Goal: Task Accomplishment & Management: Complete application form

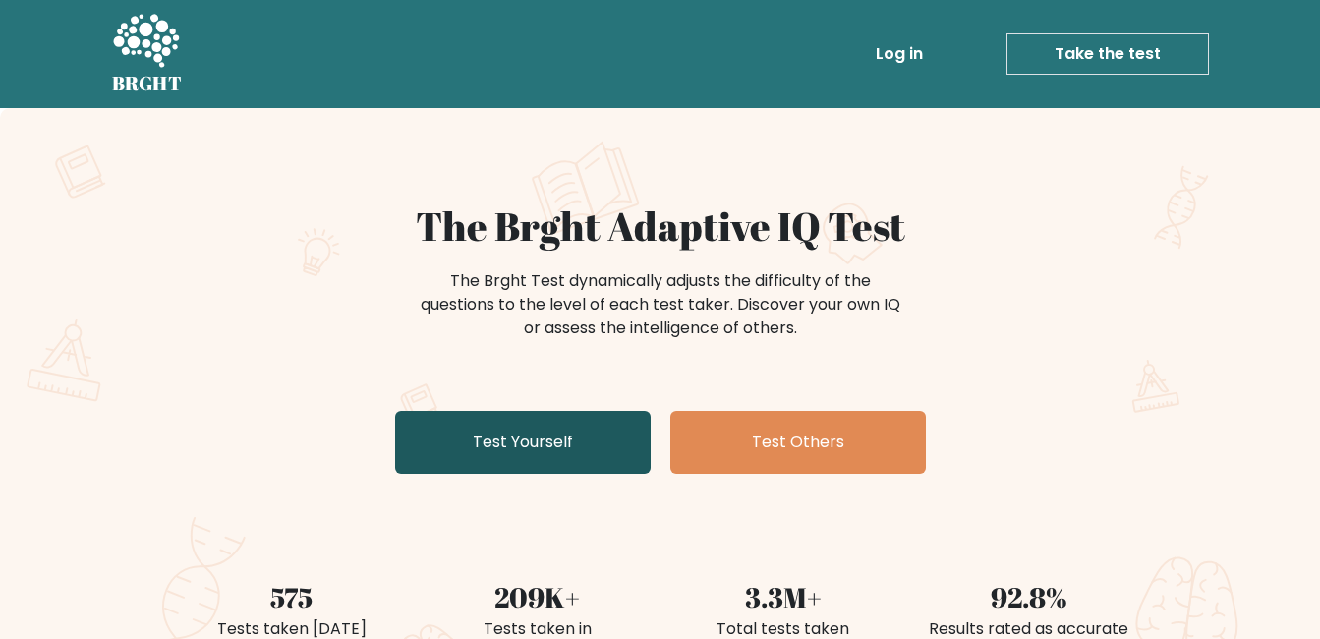
click at [553, 422] on link "Test Yourself" at bounding box center [522, 442] width 255 height 63
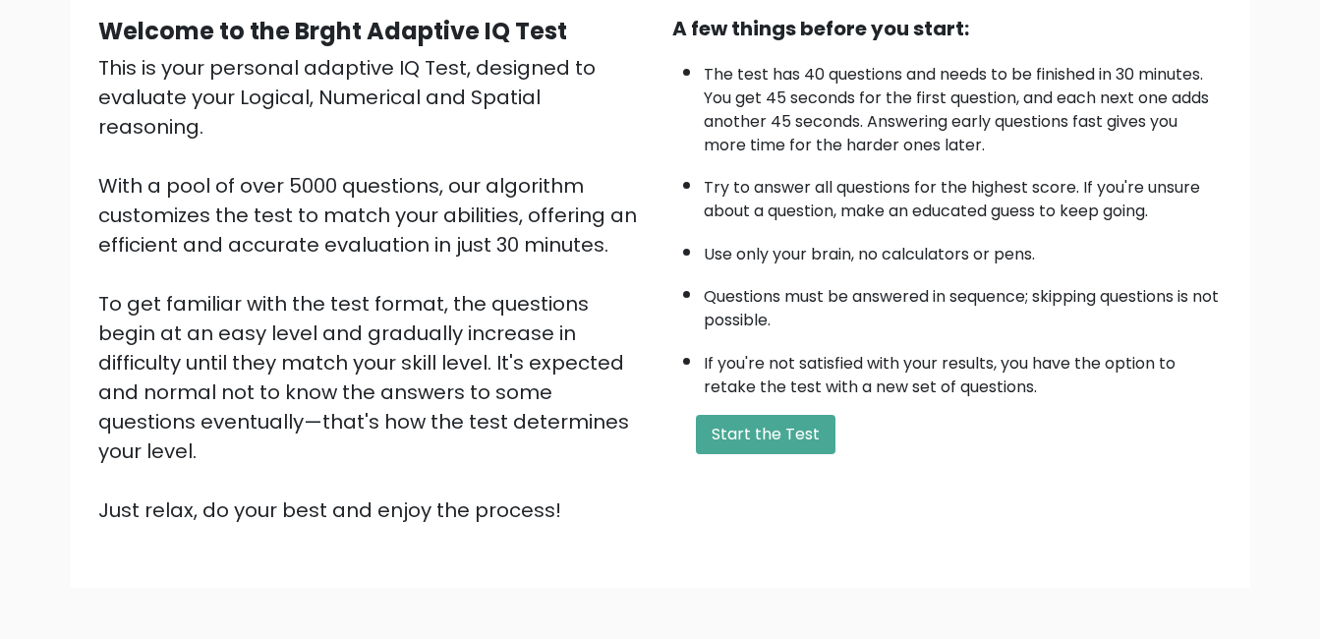
scroll to position [188, 0]
click at [749, 449] on button "Start the Test" at bounding box center [766, 435] width 140 height 39
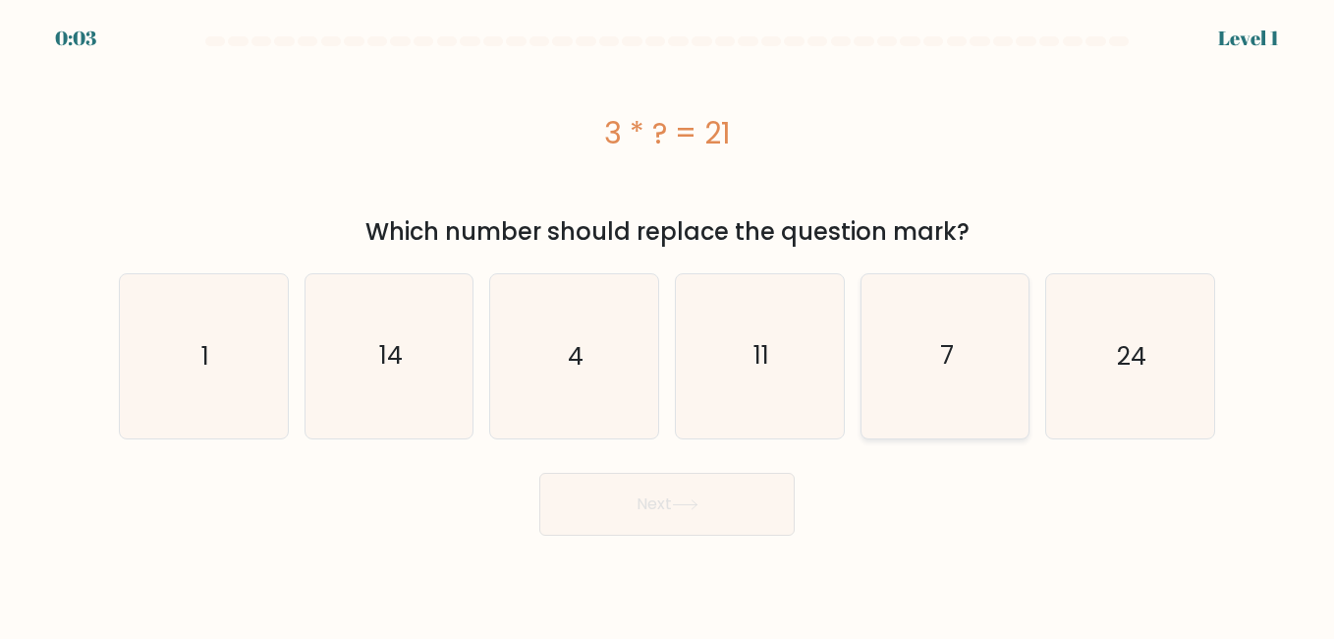
click at [938, 349] on icon "7" at bounding box center [945, 355] width 163 height 163
click at [668, 324] on input "e. 7" at bounding box center [667, 321] width 1 height 5
radio input "true"
click at [690, 514] on button "Next" at bounding box center [666, 504] width 255 height 63
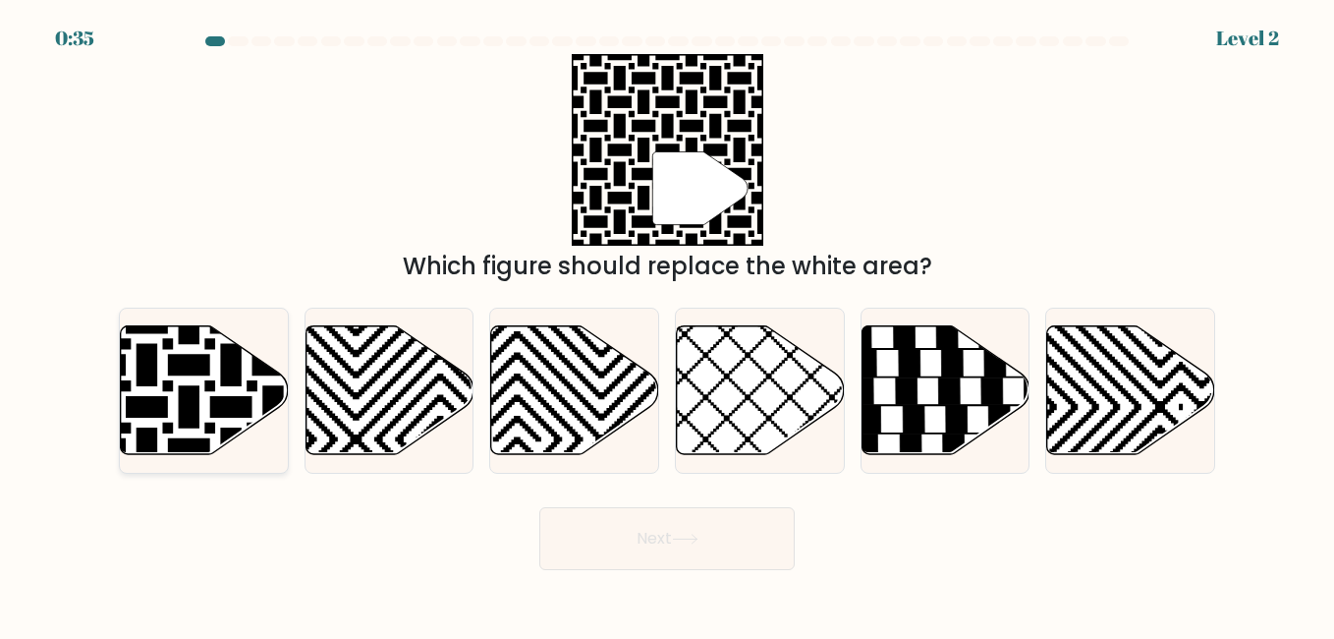
click at [219, 394] on icon at bounding box center [205, 389] width 168 height 129
click at [667, 324] on input "a." at bounding box center [667, 321] width 1 height 5
radio input "true"
click at [666, 539] on button "Next" at bounding box center [666, 538] width 255 height 63
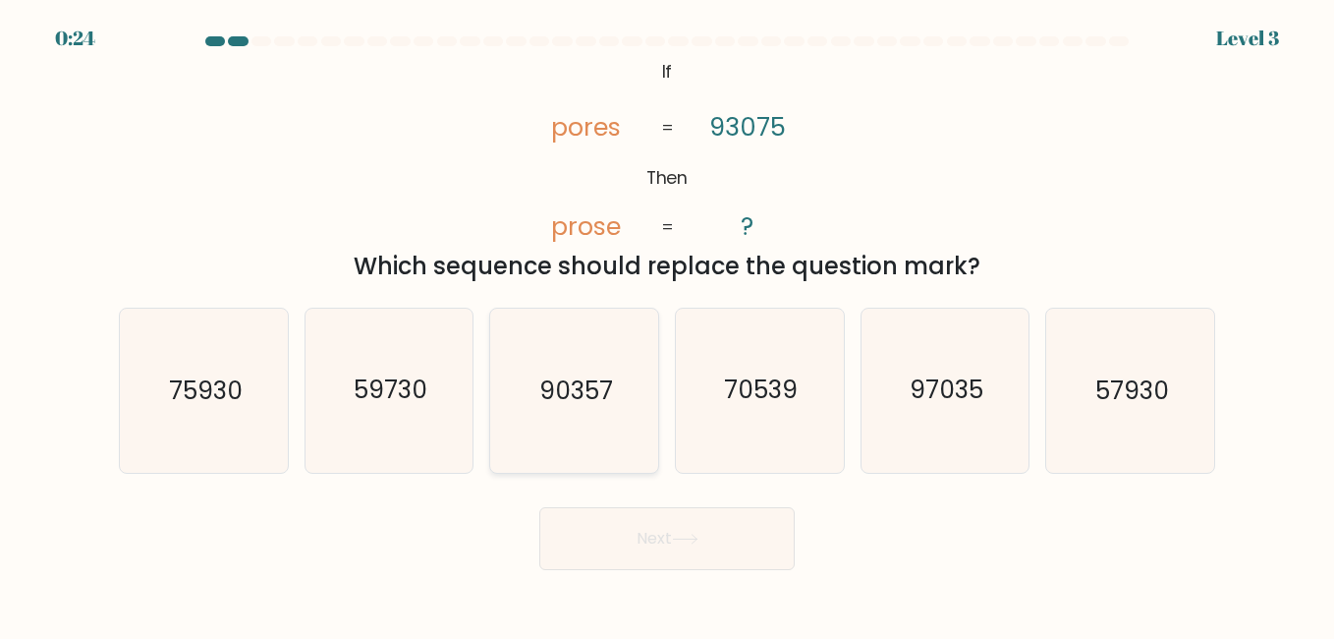
click at [622, 415] on icon "90357" at bounding box center [573, 390] width 163 height 163
click at [667, 324] on input "c. 90357" at bounding box center [667, 321] width 1 height 5
radio input "true"
click at [698, 537] on icon at bounding box center [685, 539] width 27 height 11
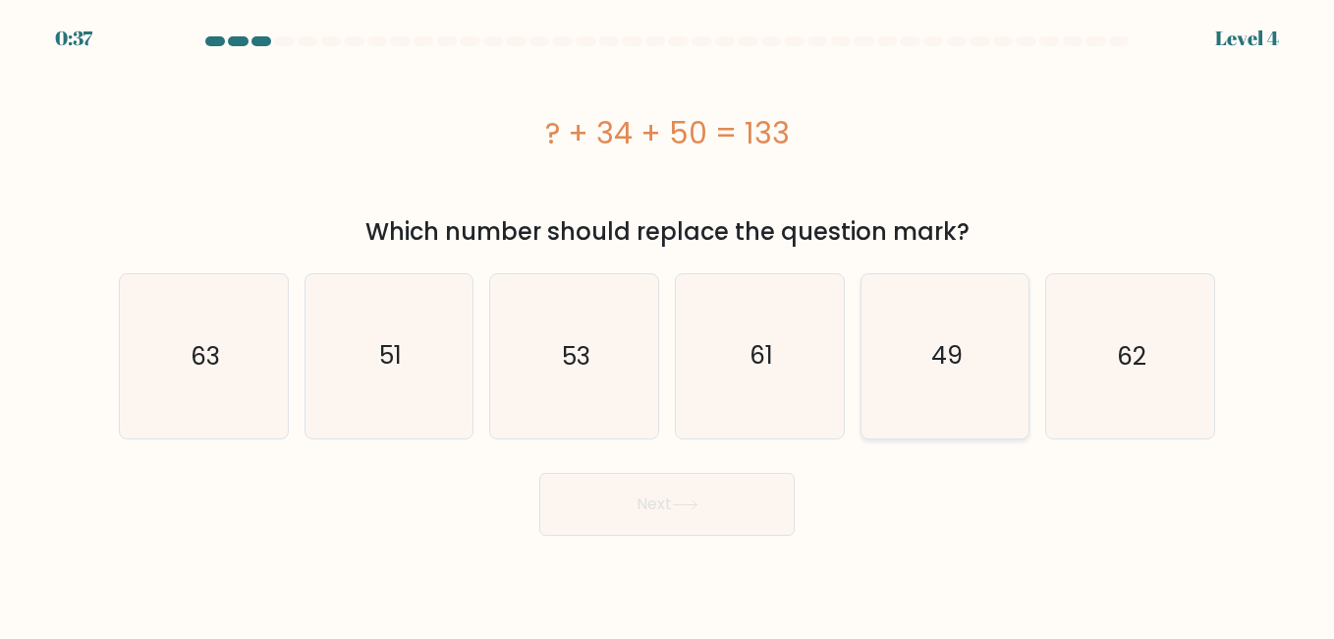
click at [982, 392] on icon "49" at bounding box center [945, 355] width 163 height 163
click at [668, 324] on input "e. 49" at bounding box center [667, 321] width 1 height 5
radio input "true"
click at [733, 502] on button "Next" at bounding box center [666, 504] width 255 height 63
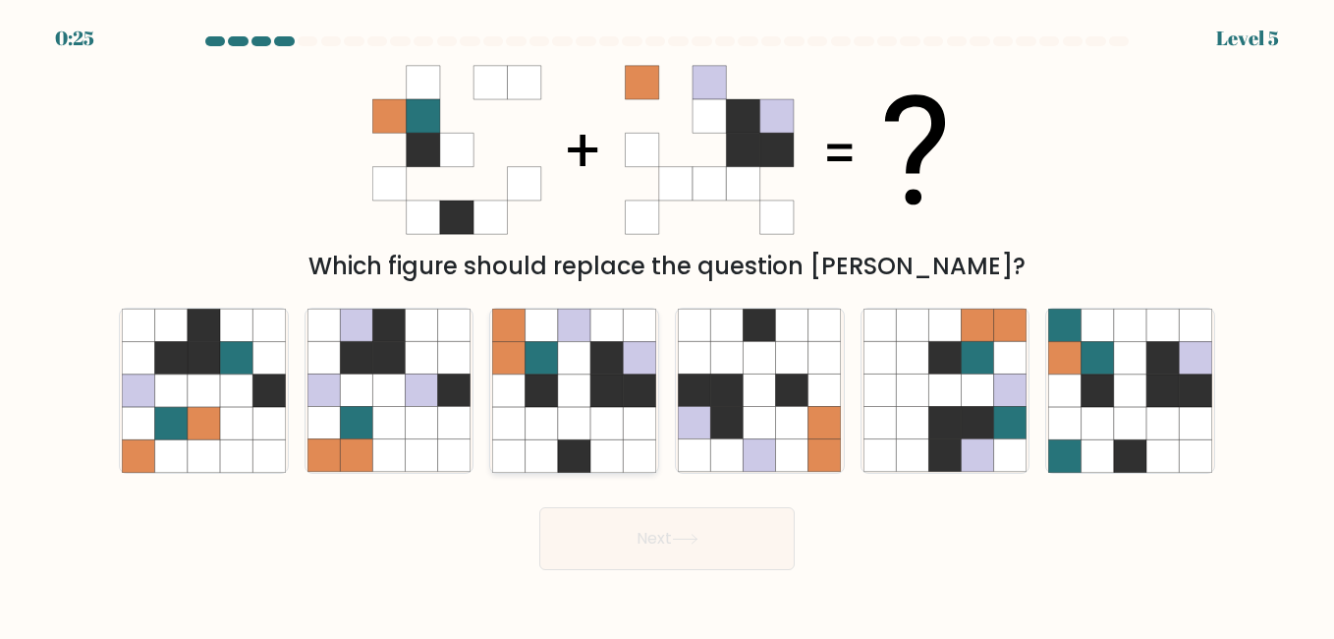
click at [582, 410] on icon at bounding box center [574, 423] width 32 height 32
click at [667, 324] on input "c." at bounding box center [667, 321] width 1 height 5
radio input "true"
click at [672, 551] on button "Next" at bounding box center [666, 538] width 255 height 63
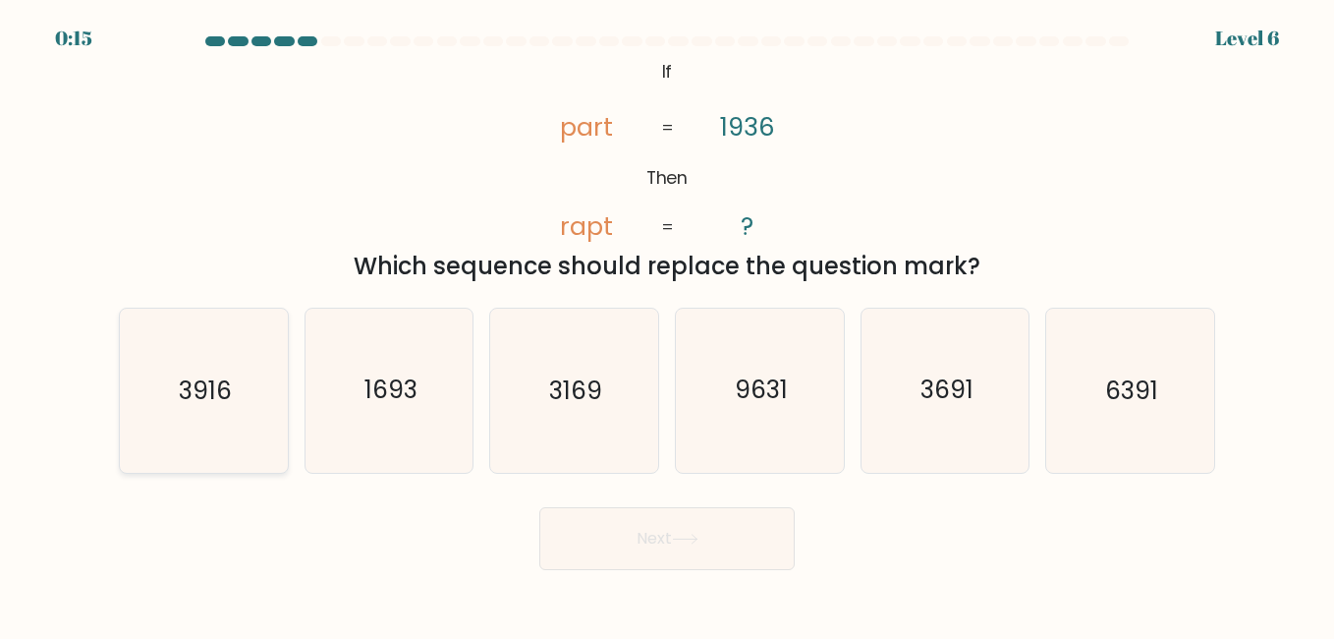
click at [253, 420] on icon "3916" at bounding box center [203, 390] width 163 height 163
click at [667, 324] on input "a. 3916" at bounding box center [667, 321] width 1 height 5
radio input "true"
click at [716, 537] on button "Next" at bounding box center [666, 538] width 255 height 63
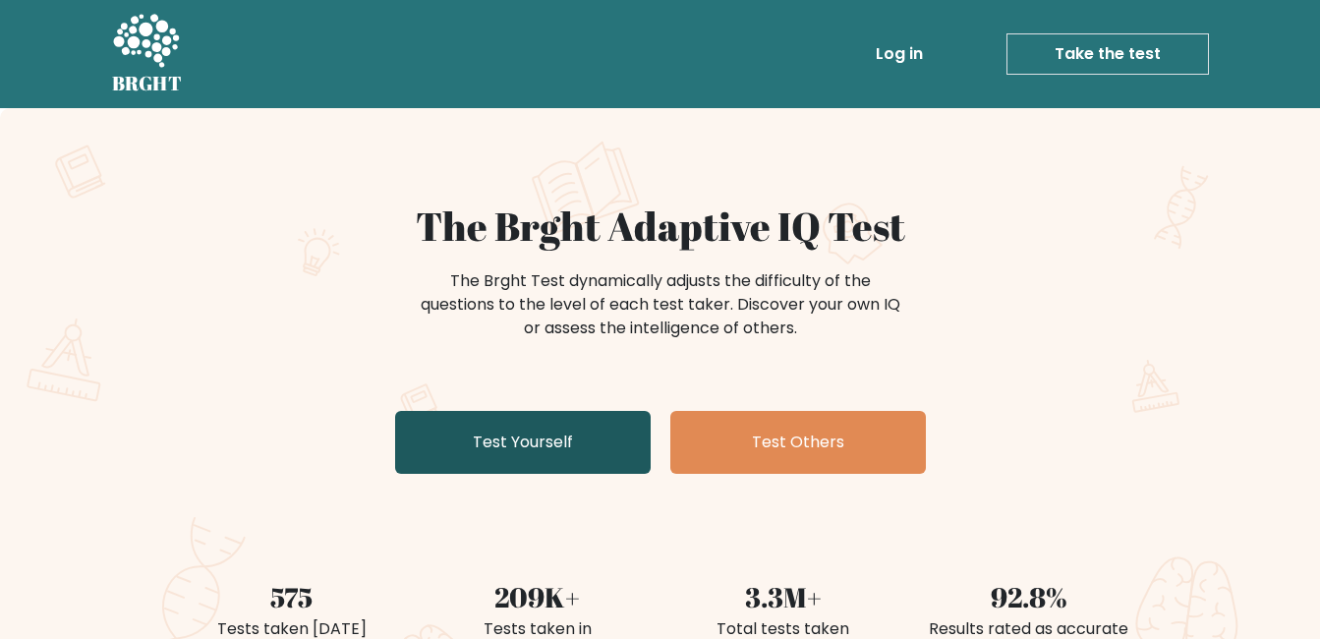
click at [555, 429] on link "Test Yourself" at bounding box center [522, 442] width 255 height 63
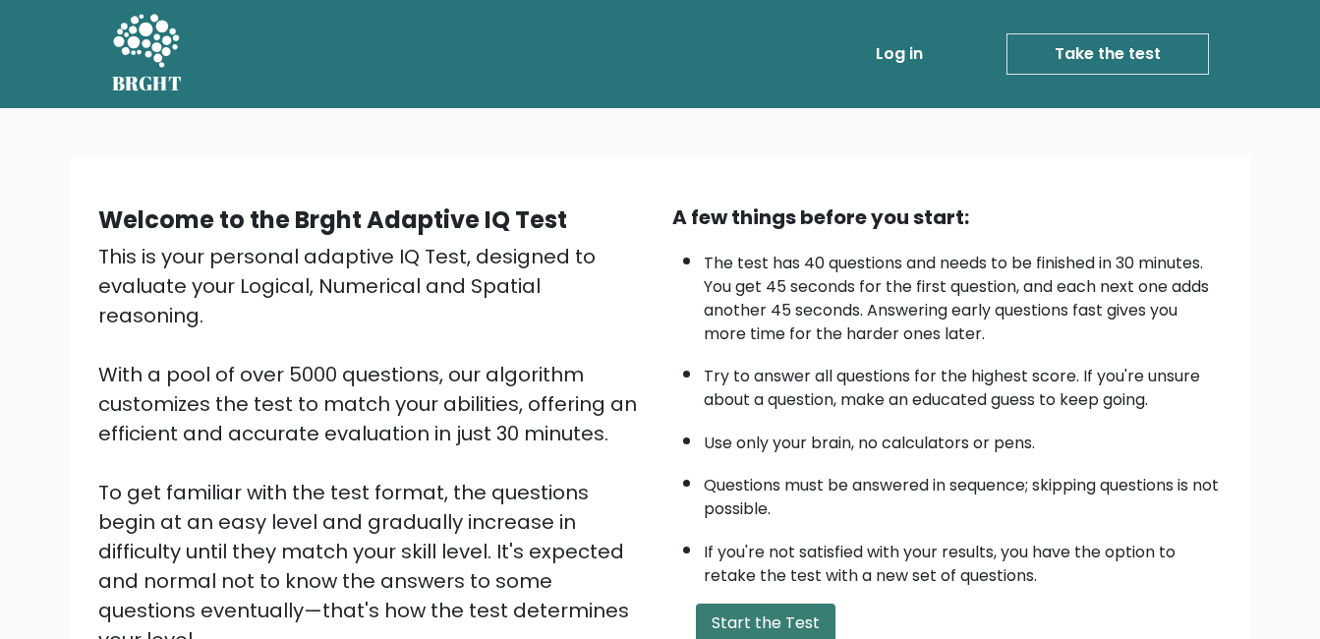
click at [739, 626] on button "Start the Test" at bounding box center [766, 622] width 140 height 39
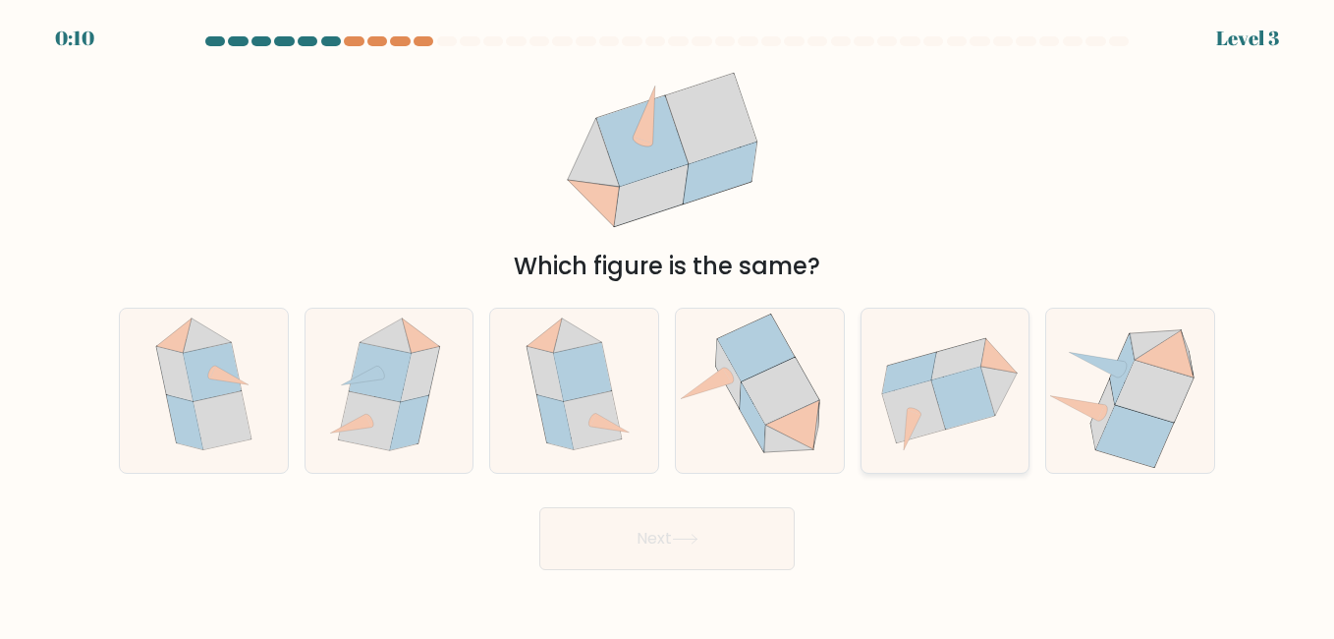
click at [939, 387] on icon at bounding box center [962, 397] width 63 height 63
click at [668, 324] on input "e." at bounding box center [667, 321] width 1 height 5
radio input "true"
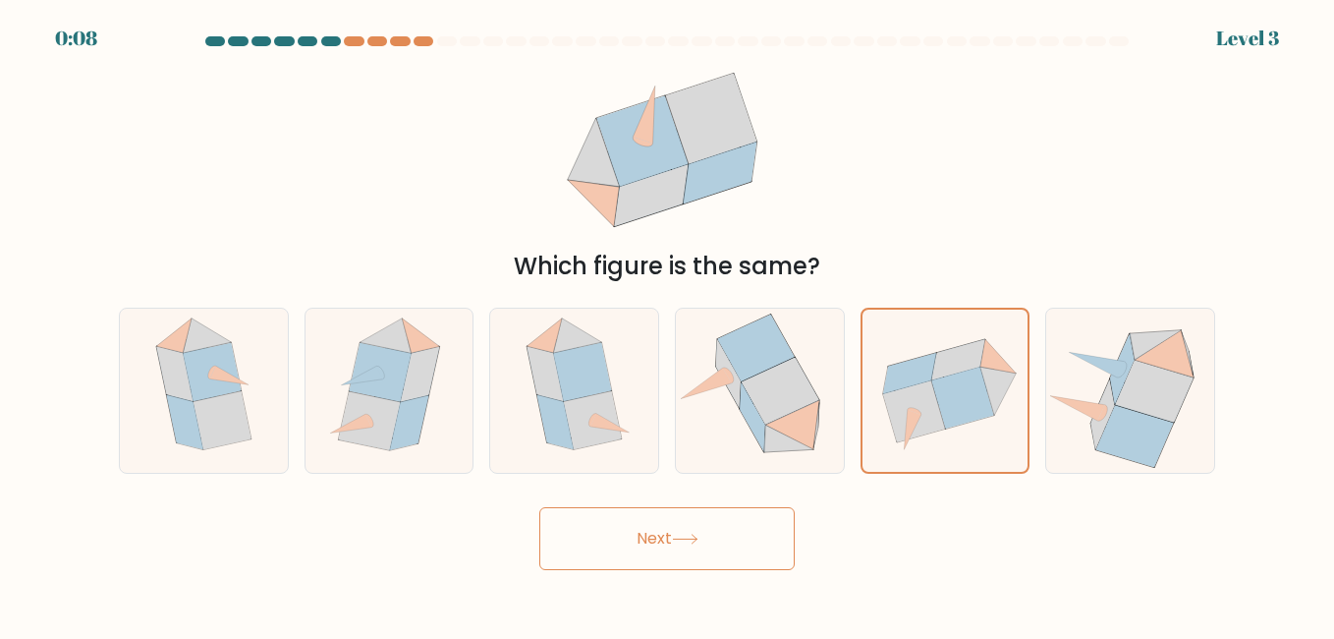
click at [693, 532] on button "Next" at bounding box center [666, 538] width 255 height 63
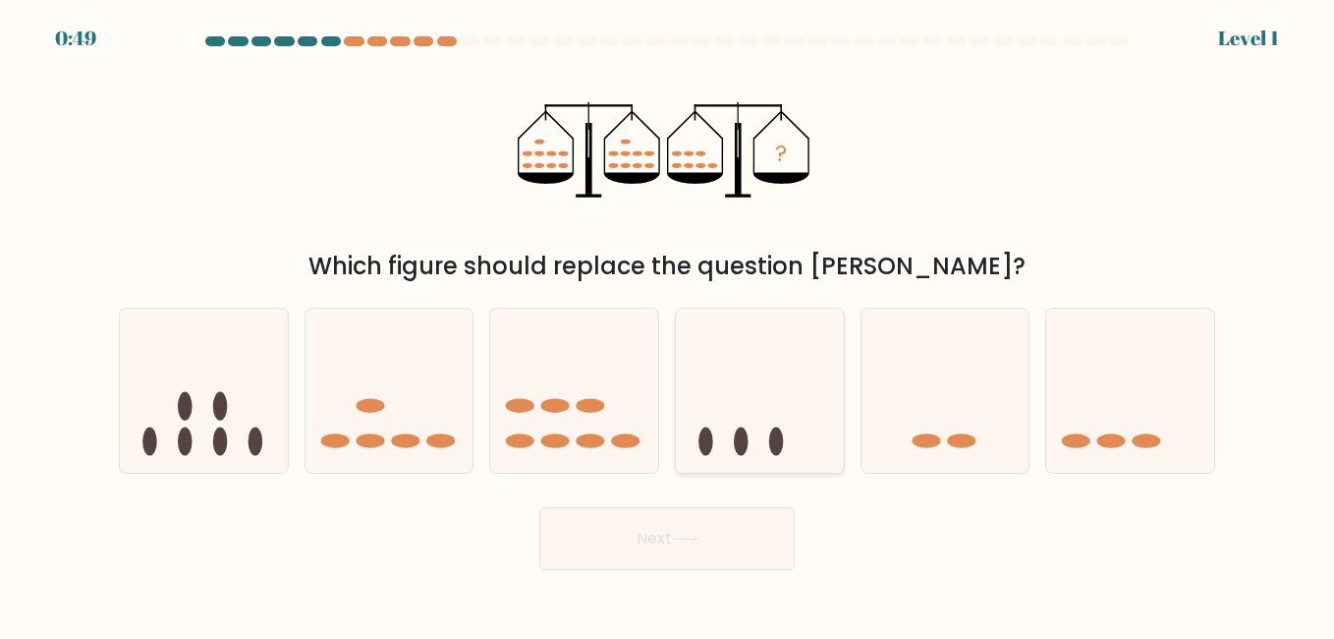
click at [814, 433] on icon at bounding box center [760, 390] width 168 height 139
click at [668, 324] on input "d." at bounding box center [667, 321] width 1 height 5
radio input "true"
click at [697, 536] on icon at bounding box center [685, 538] width 24 height 9
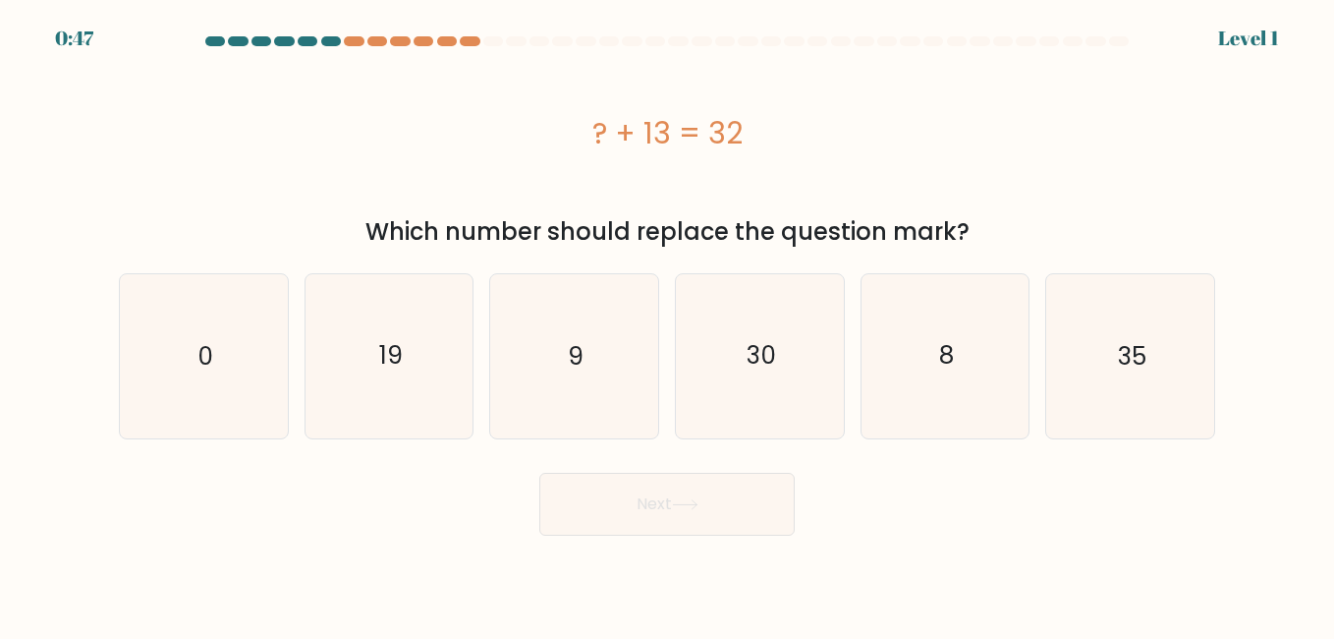
click at [931, 405] on icon "8" at bounding box center [945, 355] width 163 height 163
click at [668, 324] on input "e. 8" at bounding box center [667, 321] width 1 height 5
radio input "true"
click at [669, 507] on button "Next" at bounding box center [666, 504] width 255 height 63
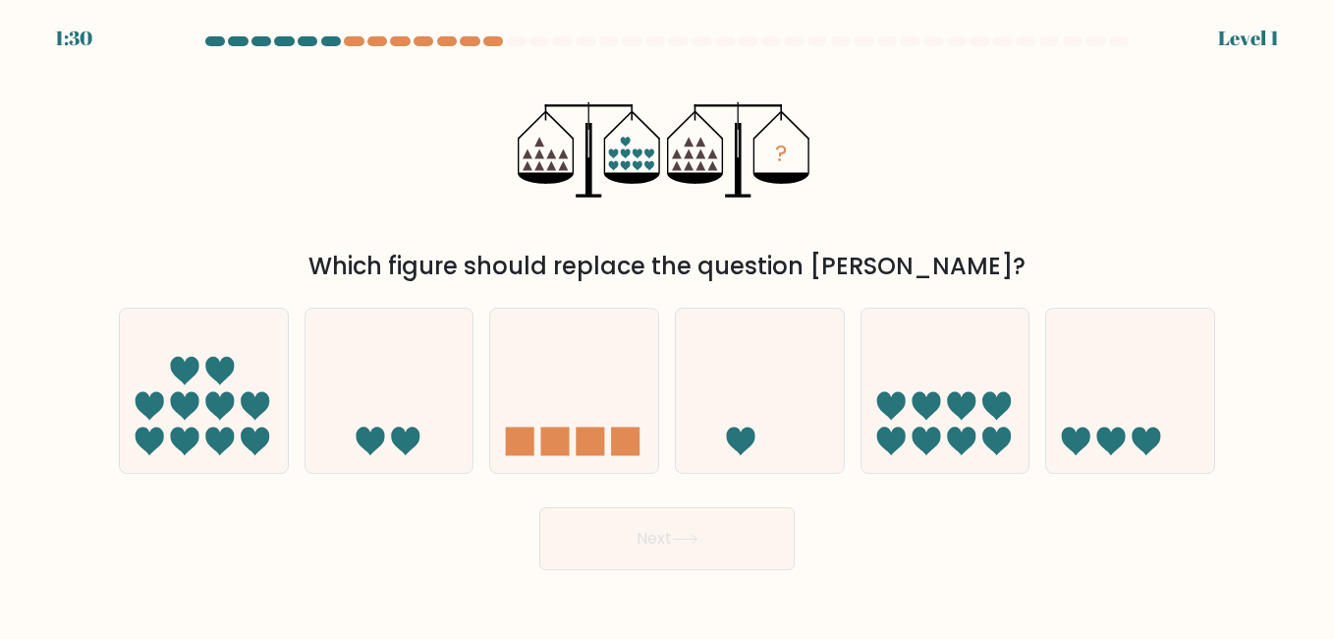
click at [605, 389] on icon at bounding box center [574, 390] width 168 height 139
click at [667, 324] on input "c." at bounding box center [667, 321] width 1 height 5
radio input "true"
click at [658, 523] on button "Next" at bounding box center [666, 538] width 255 height 63
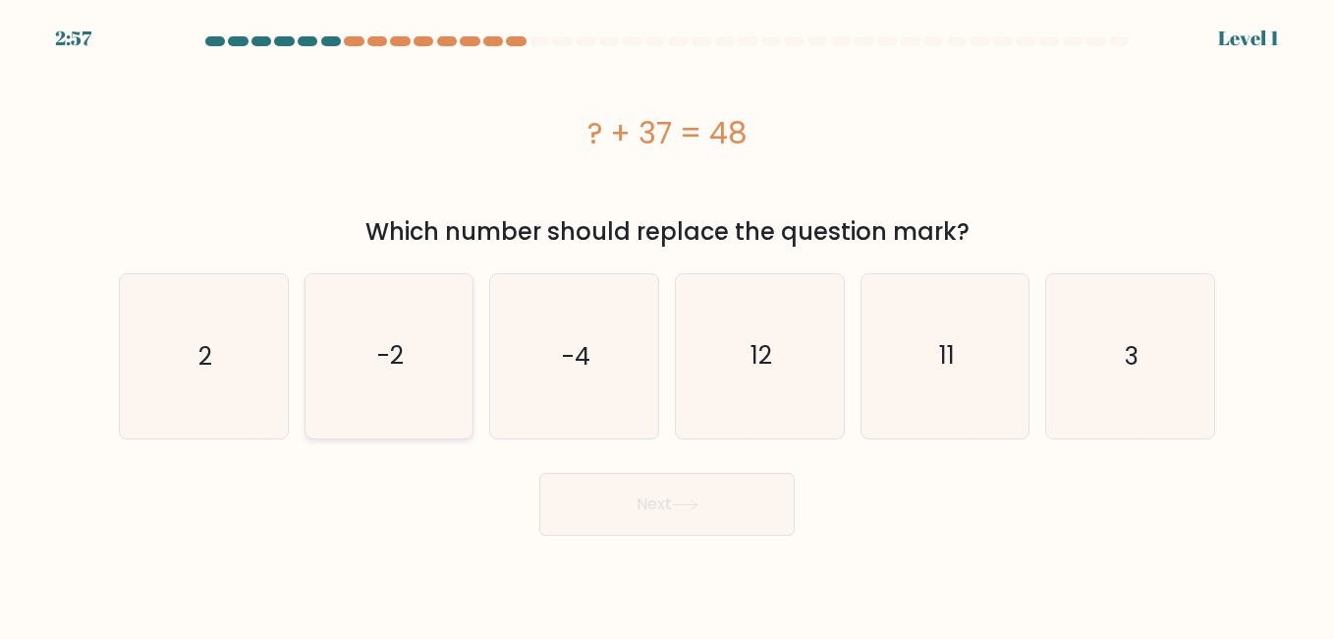
click at [436, 414] on icon "-2" at bounding box center [389, 355] width 163 height 163
click at [667, 324] on input "b. -2" at bounding box center [667, 321] width 1 height 5
radio input "true"
click at [617, 506] on button "Next" at bounding box center [666, 504] width 255 height 63
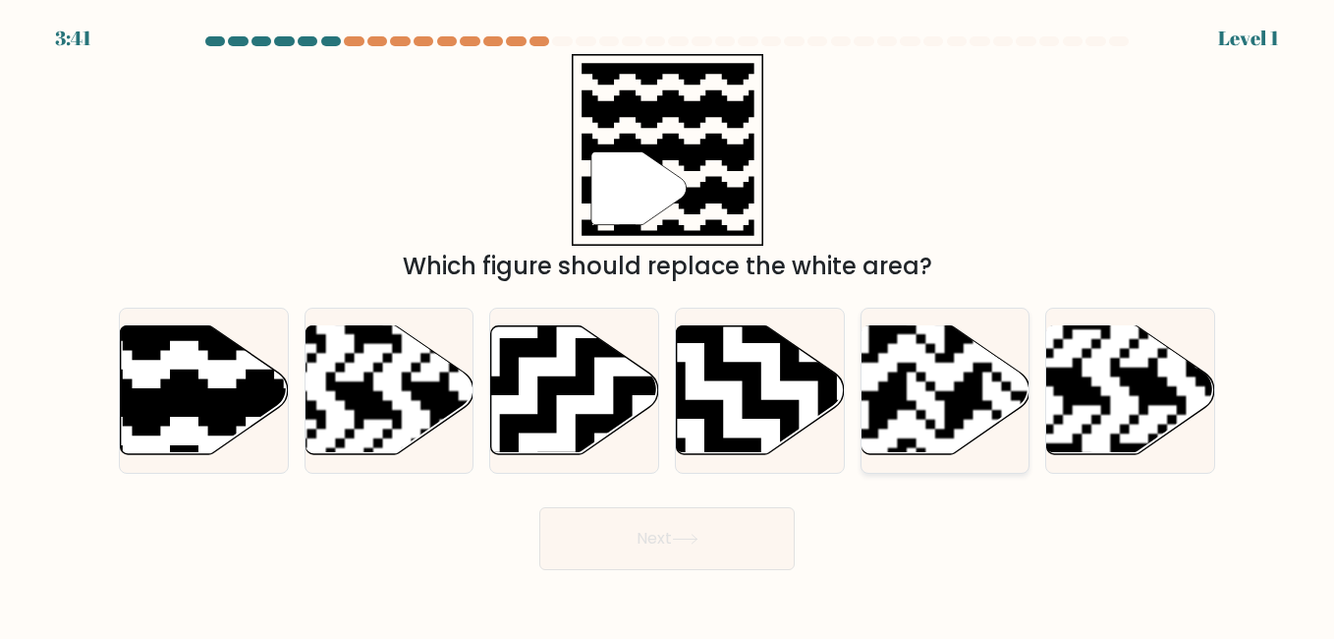
click at [1013, 366] on rect at bounding box center [888, 324] width 305 height 305
click at [668, 324] on input "e." at bounding box center [667, 321] width 1 height 5
radio input "true"
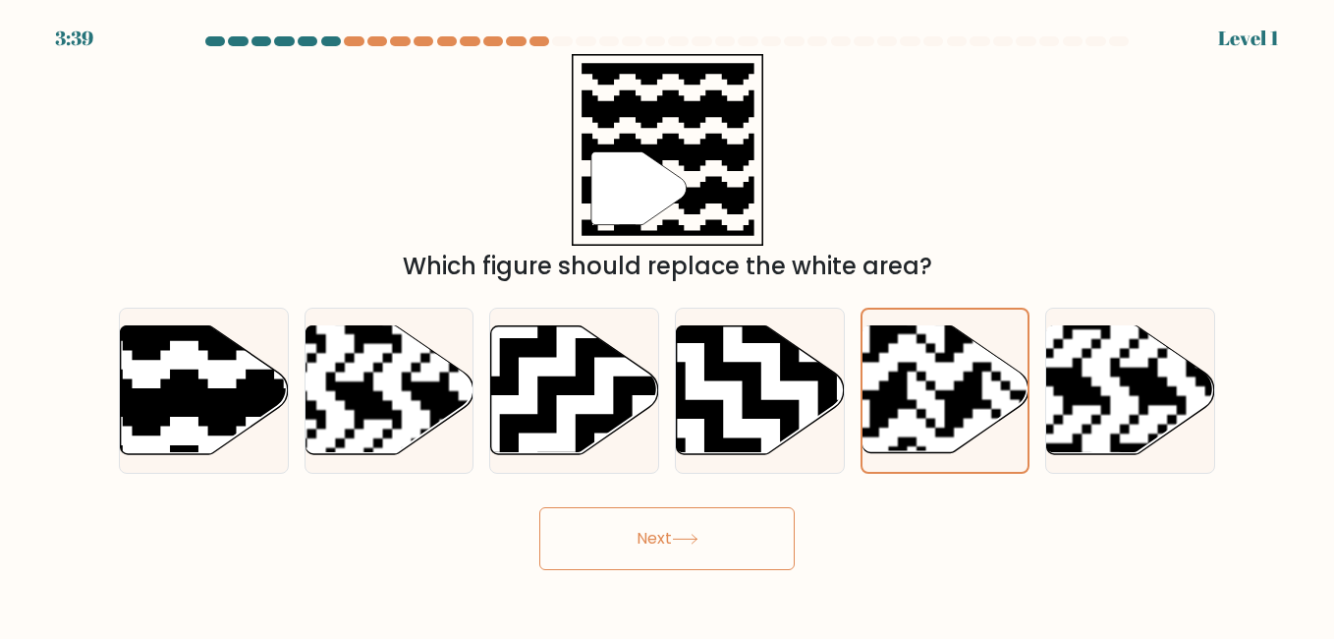
click at [677, 549] on button "Next" at bounding box center [666, 538] width 255 height 63
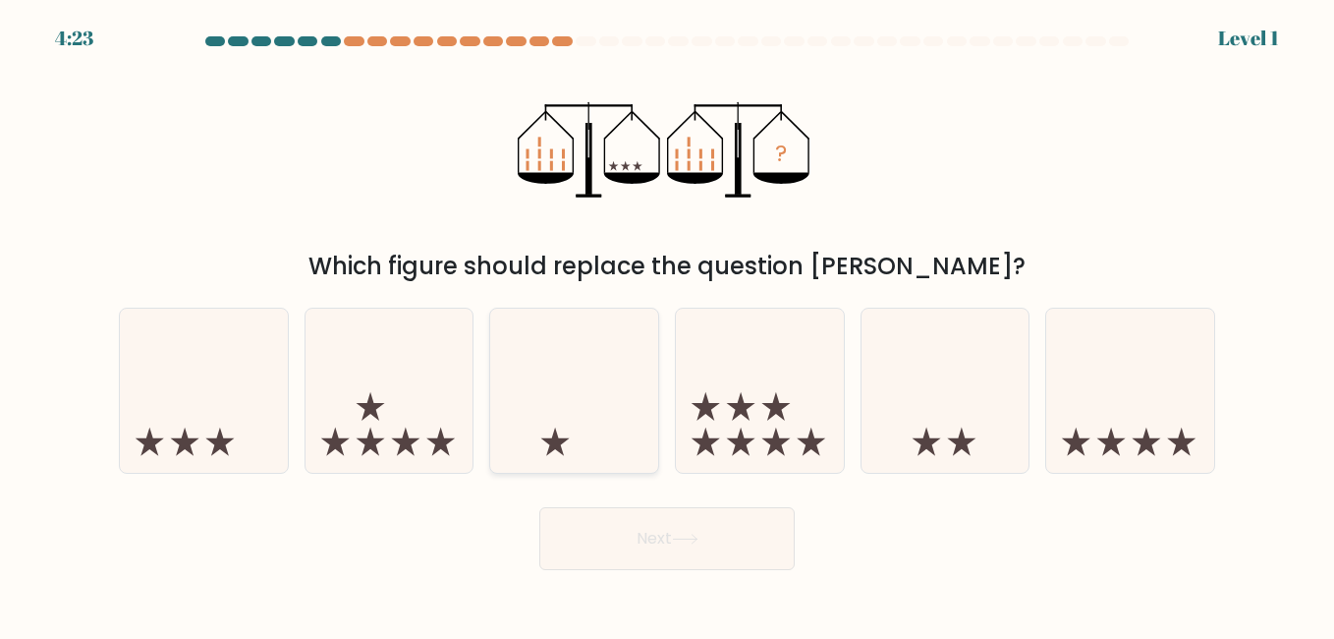
click at [556, 463] on div at bounding box center [574, 390] width 170 height 165
click at [667, 324] on input "c." at bounding box center [667, 321] width 1 height 5
radio input "true"
click at [604, 540] on button "Next" at bounding box center [666, 538] width 255 height 63
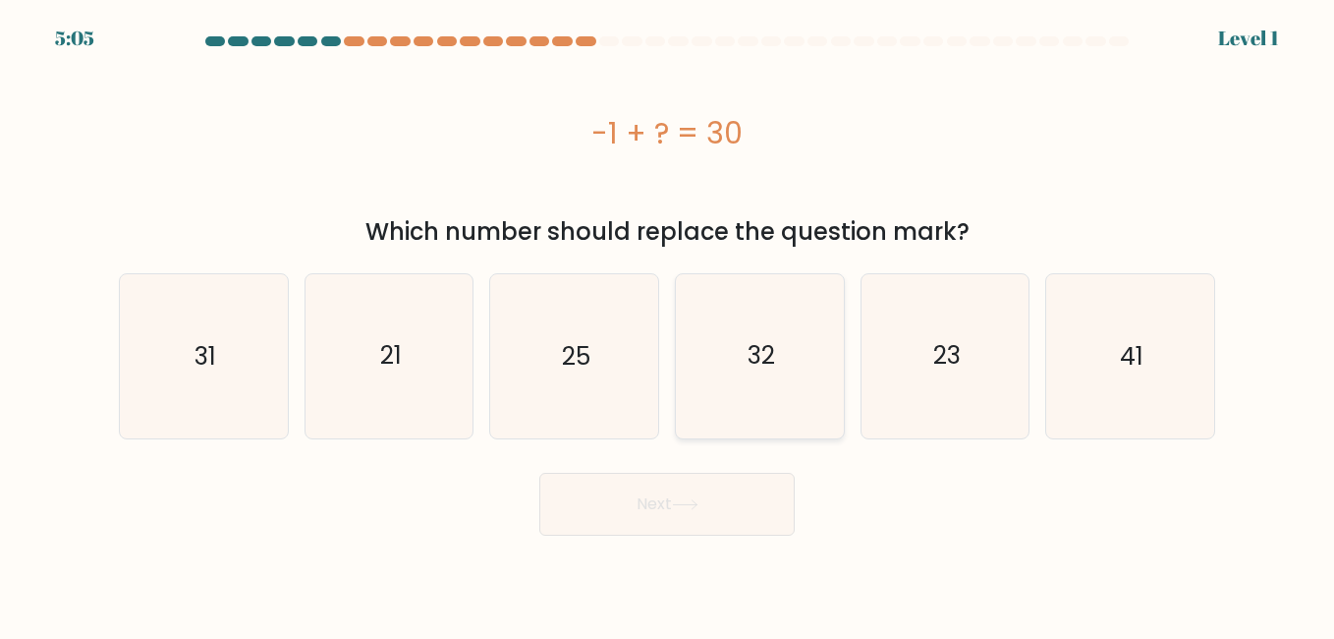
click at [815, 418] on icon "32" at bounding box center [759, 355] width 163 height 163
click at [668, 324] on input "d. 32" at bounding box center [667, 321] width 1 height 5
radio input "true"
click at [749, 506] on button "Next" at bounding box center [666, 504] width 255 height 63
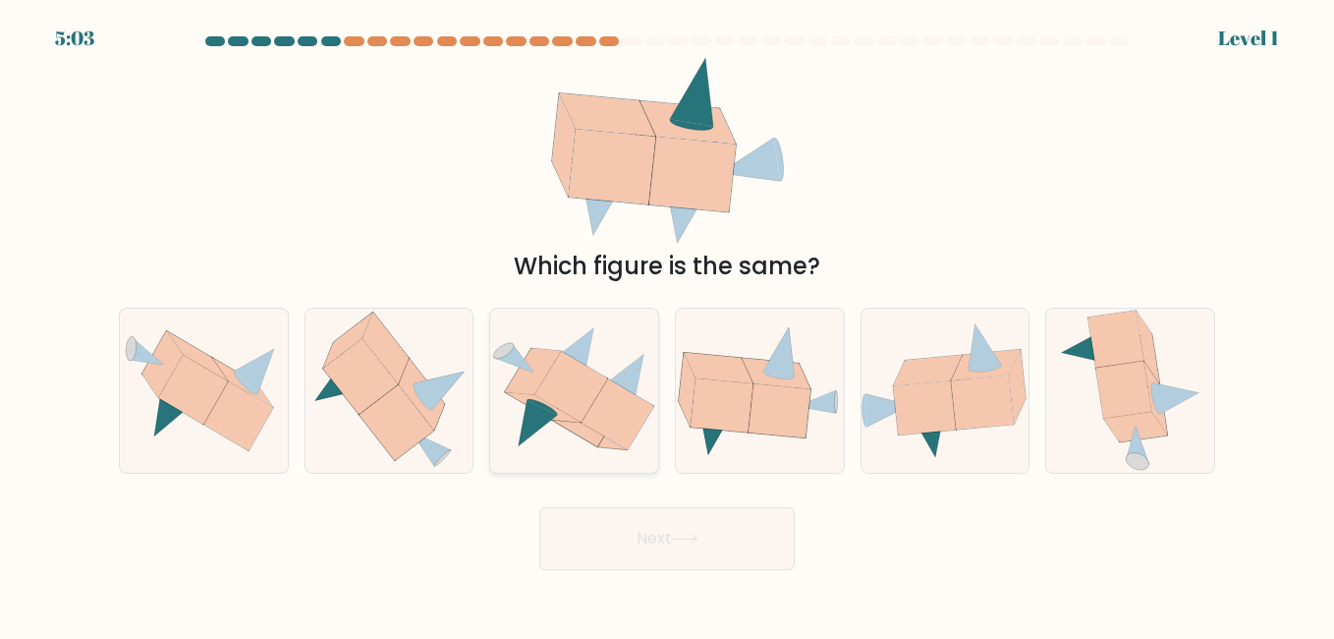
click at [653, 373] on icon at bounding box center [574, 389] width 168 height 141
click at [667, 324] on input "c." at bounding box center [667, 321] width 1 height 5
radio input "true"
click at [664, 513] on button "Next" at bounding box center [666, 538] width 255 height 63
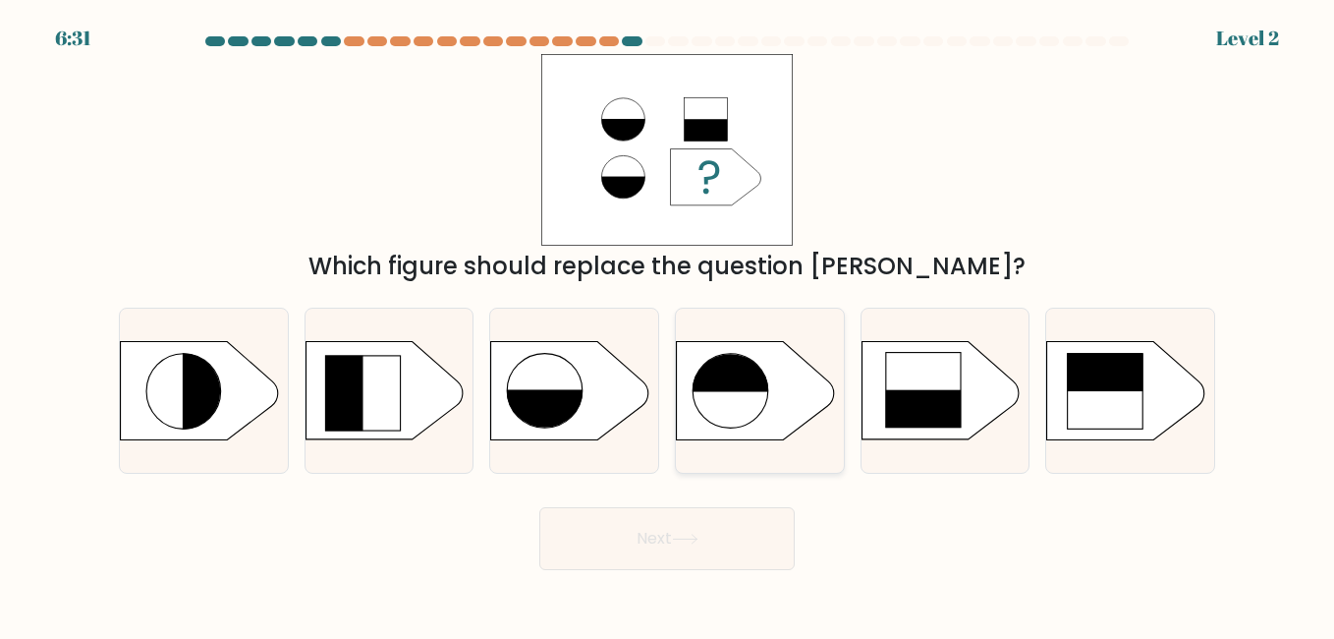
click at [827, 369] on icon at bounding box center [760, 390] width 168 height 99
click at [668, 324] on input "d." at bounding box center [667, 321] width 1 height 5
radio input "true"
click at [681, 541] on icon at bounding box center [685, 539] width 27 height 11
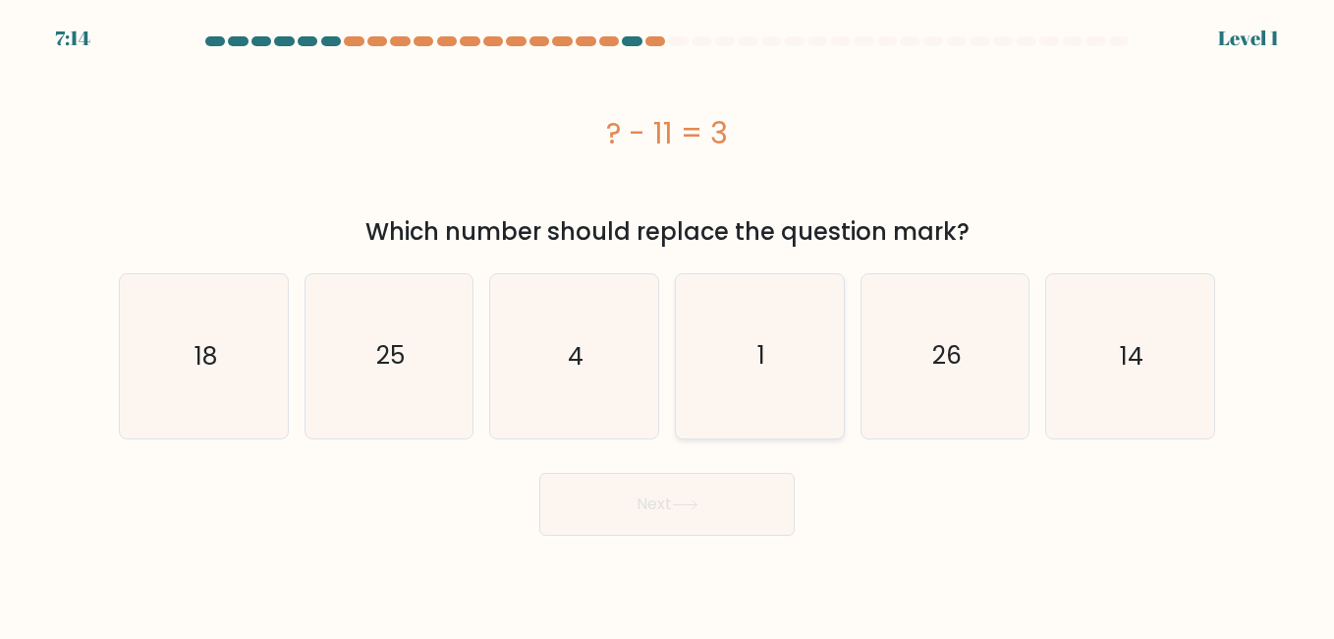
click at [822, 361] on icon "1" at bounding box center [759, 355] width 163 height 163
click at [668, 324] on input "d. 1" at bounding box center [667, 321] width 1 height 5
radio input "true"
click at [648, 511] on button "Next" at bounding box center [666, 504] width 255 height 63
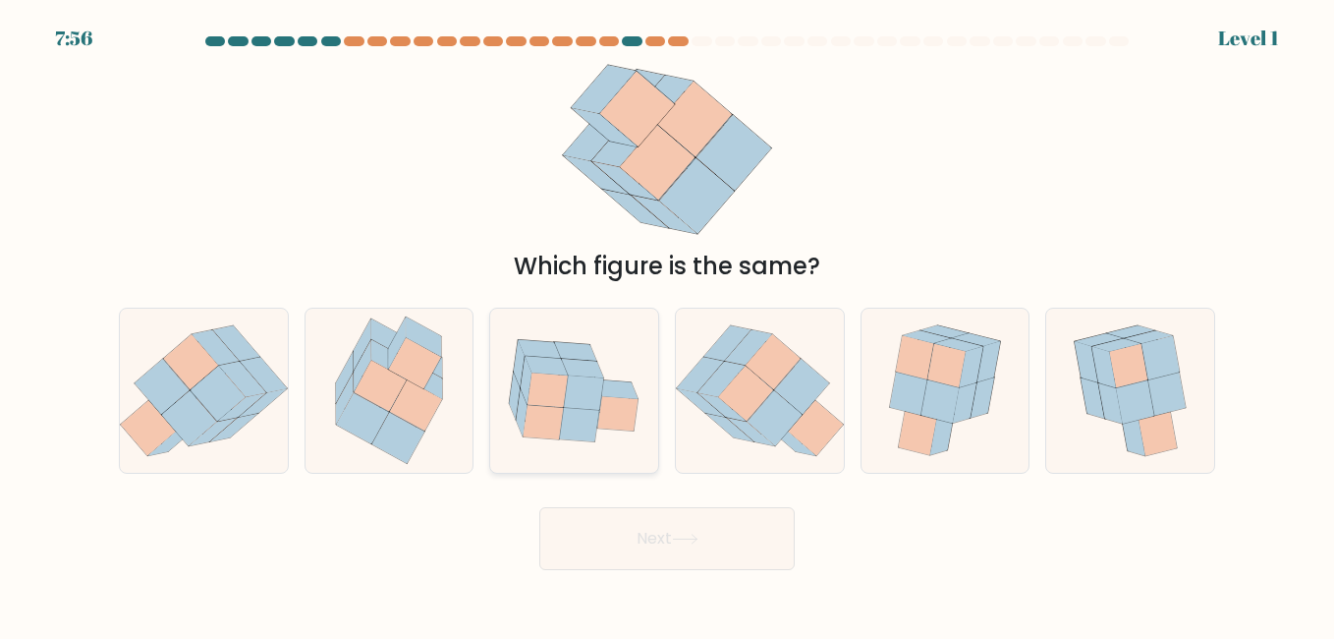
click at [603, 418] on icon at bounding box center [618, 413] width 40 height 34
click at [667, 324] on input "c." at bounding box center [667, 321] width 1 height 5
radio input "true"
click at [637, 518] on button "Next" at bounding box center [666, 538] width 255 height 63
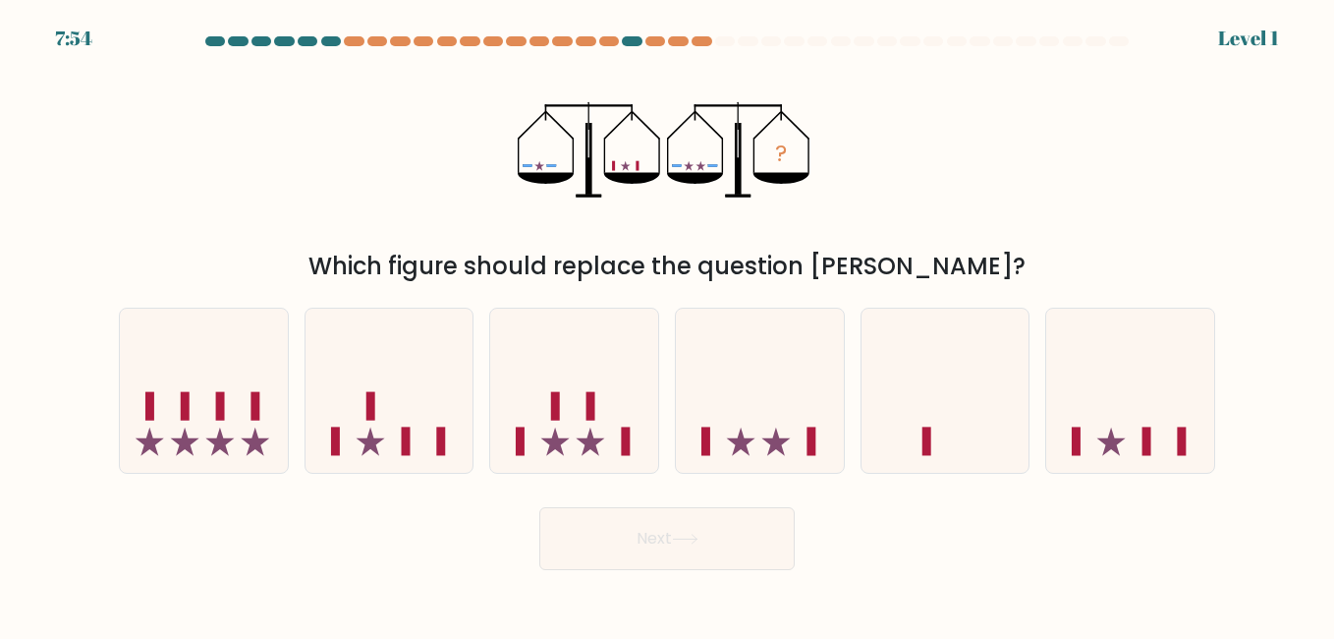
click at [764, 426] on icon at bounding box center [760, 390] width 168 height 139
click at [668, 324] on input "d." at bounding box center [667, 321] width 1 height 5
radio input "true"
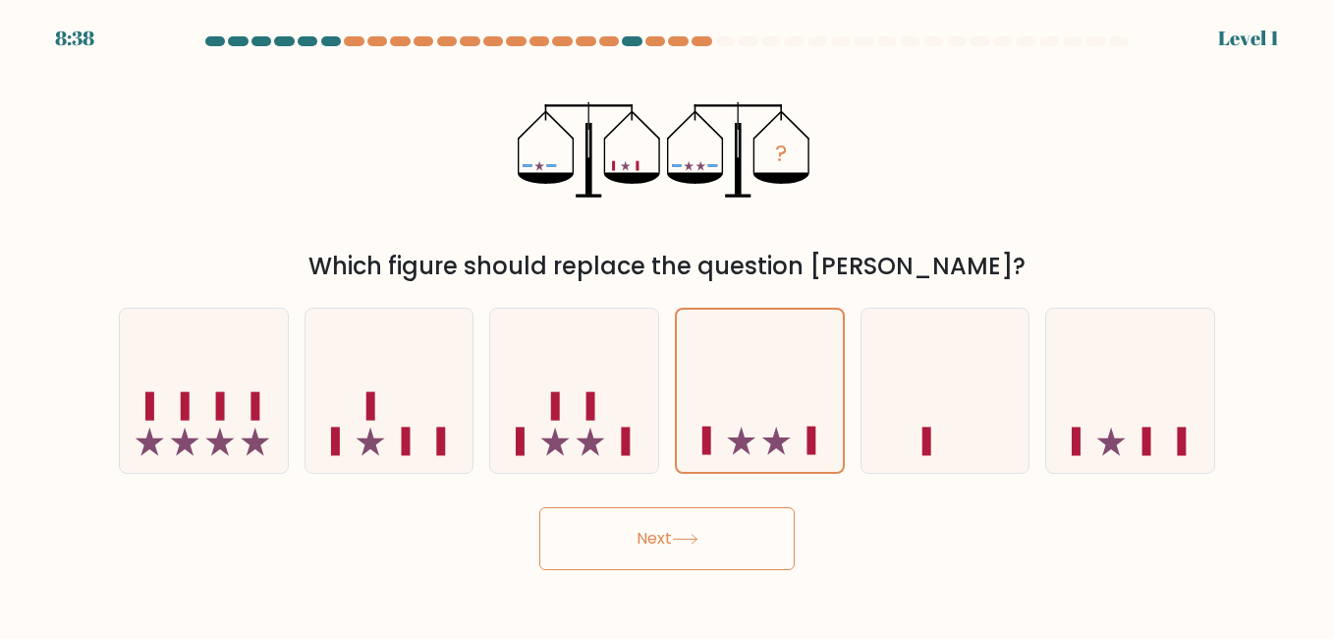
click at [690, 565] on button "Next" at bounding box center [666, 538] width 255 height 63
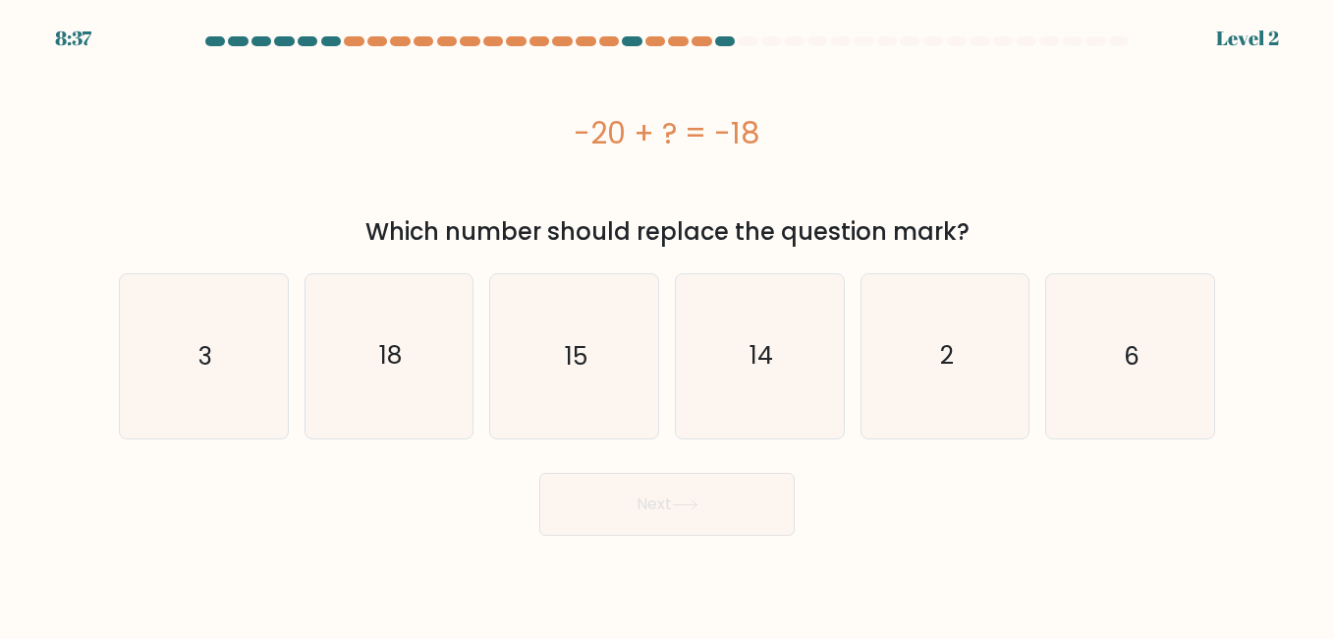
click at [623, 421] on icon "15" at bounding box center [573, 355] width 163 height 163
click at [667, 324] on input "c. 15" at bounding box center [667, 321] width 1 height 5
radio input "true"
click at [664, 504] on button "Next" at bounding box center [666, 504] width 255 height 63
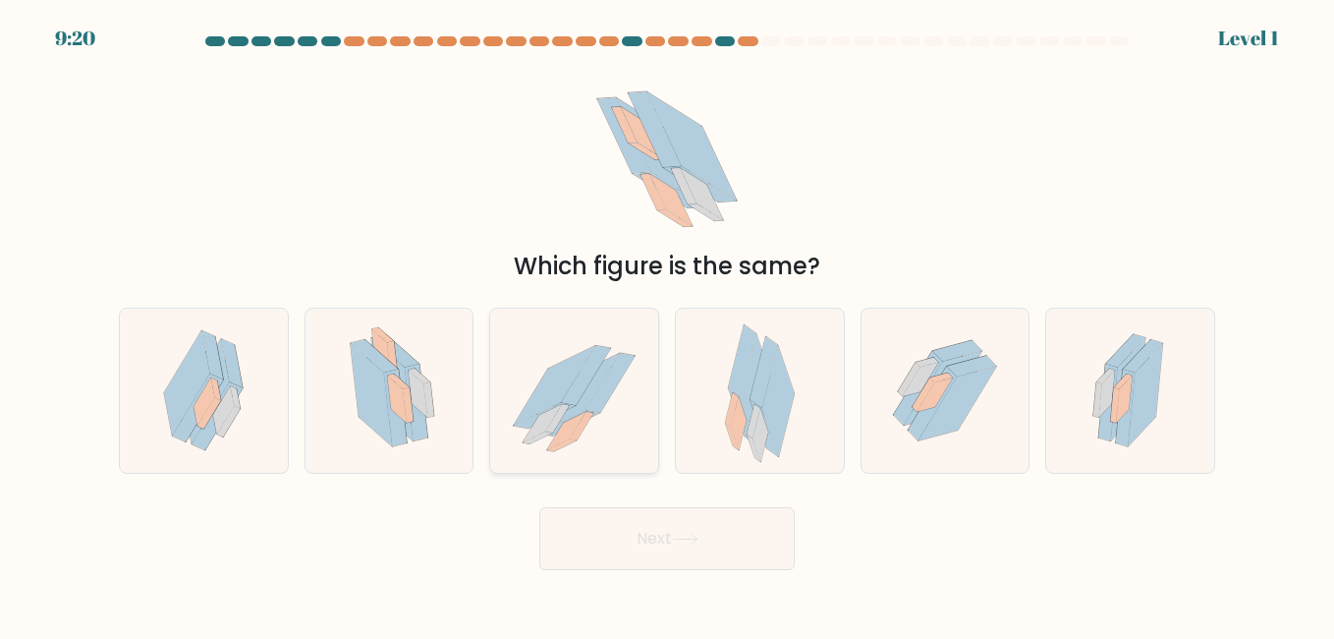
click at [605, 354] on icon at bounding box center [586, 375] width 49 height 59
click at [667, 324] on input "c." at bounding box center [667, 321] width 1 height 5
radio input "true"
click at [665, 535] on button "Next" at bounding box center [666, 538] width 255 height 63
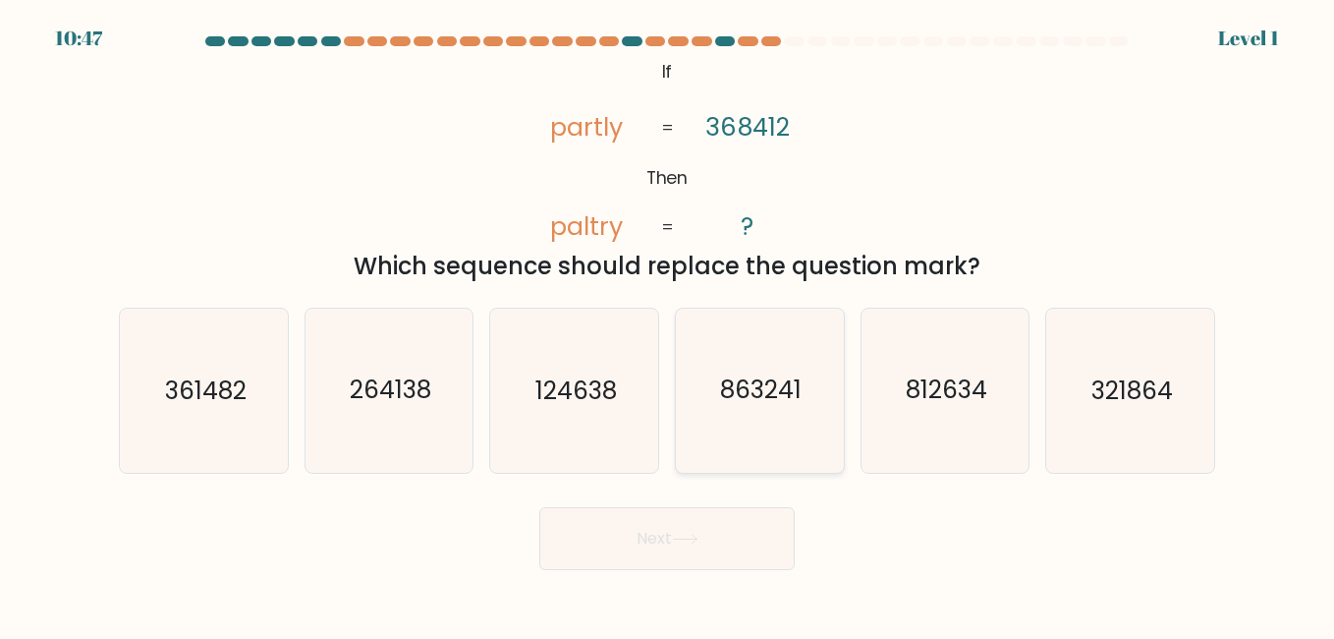
click at [771, 388] on text "863241" at bounding box center [761, 390] width 82 height 34
click at [668, 324] on input "d. 863241" at bounding box center [667, 321] width 1 height 5
radio input "true"
click at [704, 531] on button "Next" at bounding box center [666, 538] width 255 height 63
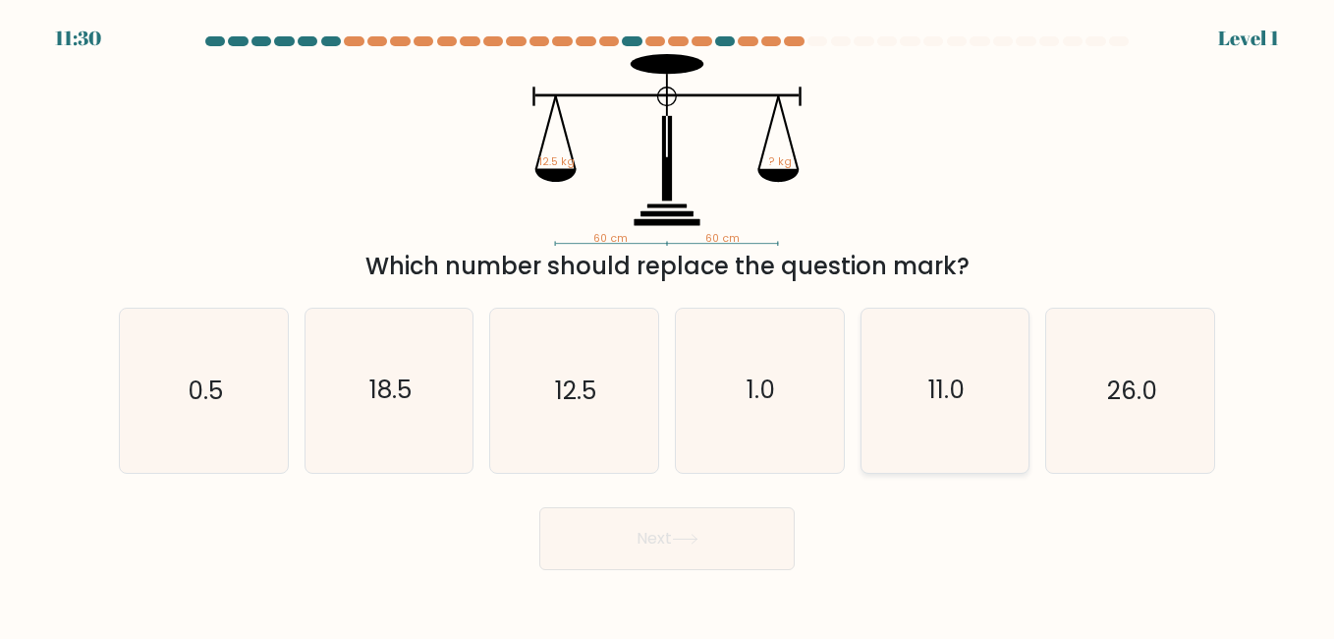
click at [971, 415] on icon "11.0" at bounding box center [945, 390] width 163 height 163
click at [668, 324] on input "e. 11.0" at bounding box center [667, 321] width 1 height 5
radio input "true"
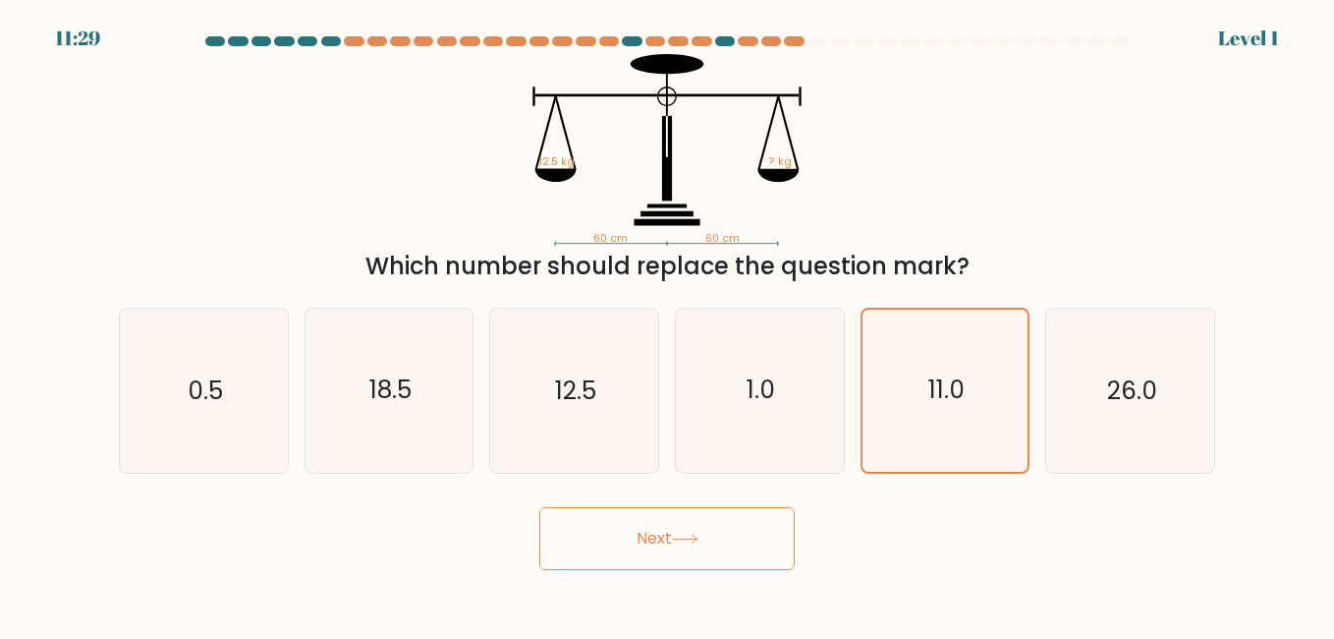
drag, startPoint x: 668, startPoint y: 571, endPoint x: 643, endPoint y: 546, distance: 35.4
click at [643, 546] on body "11:29 Level 1" at bounding box center [667, 319] width 1334 height 639
click at [643, 546] on button "Next" at bounding box center [666, 538] width 255 height 63
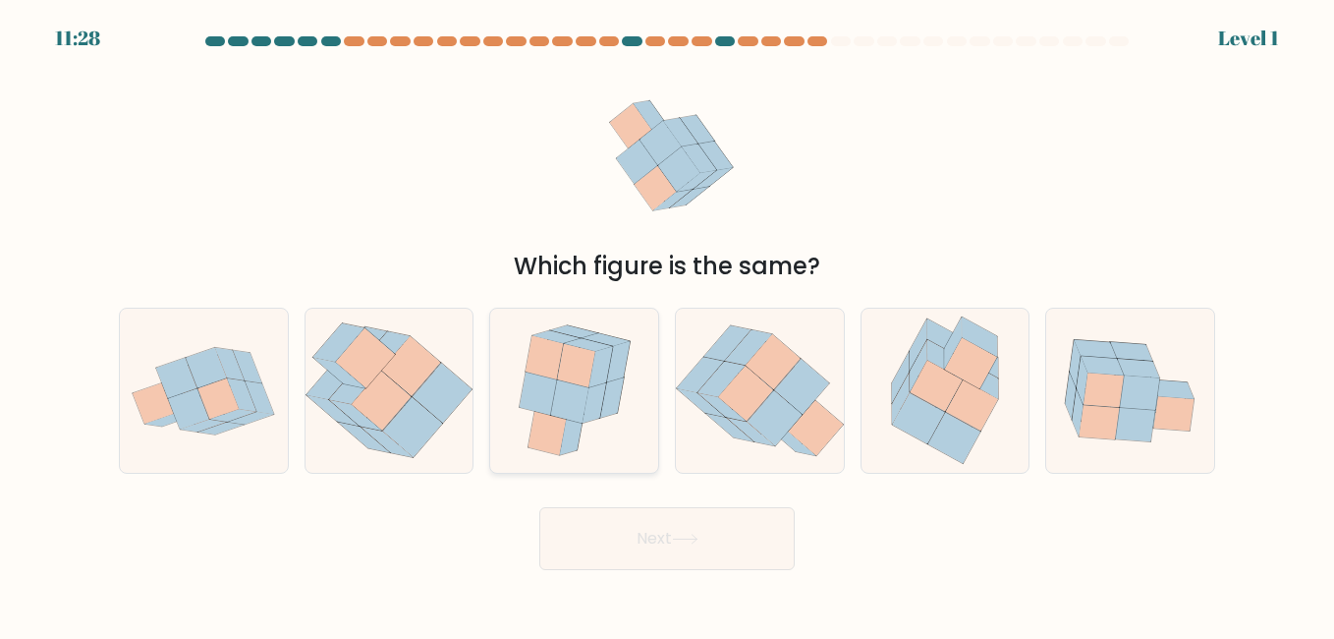
click at [580, 410] on icon at bounding box center [569, 400] width 38 height 43
click at [667, 324] on input "c." at bounding box center [667, 321] width 1 height 5
radio input "true"
click at [630, 533] on button "Next" at bounding box center [666, 538] width 255 height 63
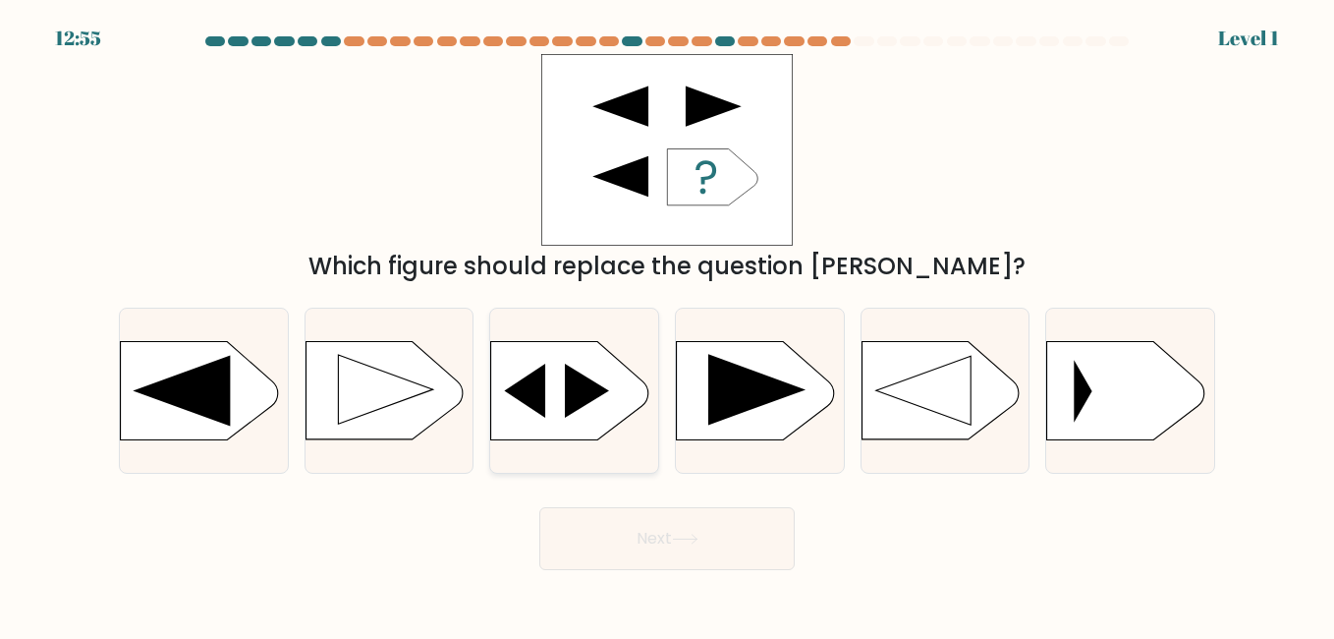
click at [499, 441] on div at bounding box center [574, 390] width 170 height 165
click at [667, 324] on input "c." at bounding box center [667, 321] width 1 height 5
radio input "true"
click at [646, 548] on button "Next" at bounding box center [666, 538] width 255 height 63
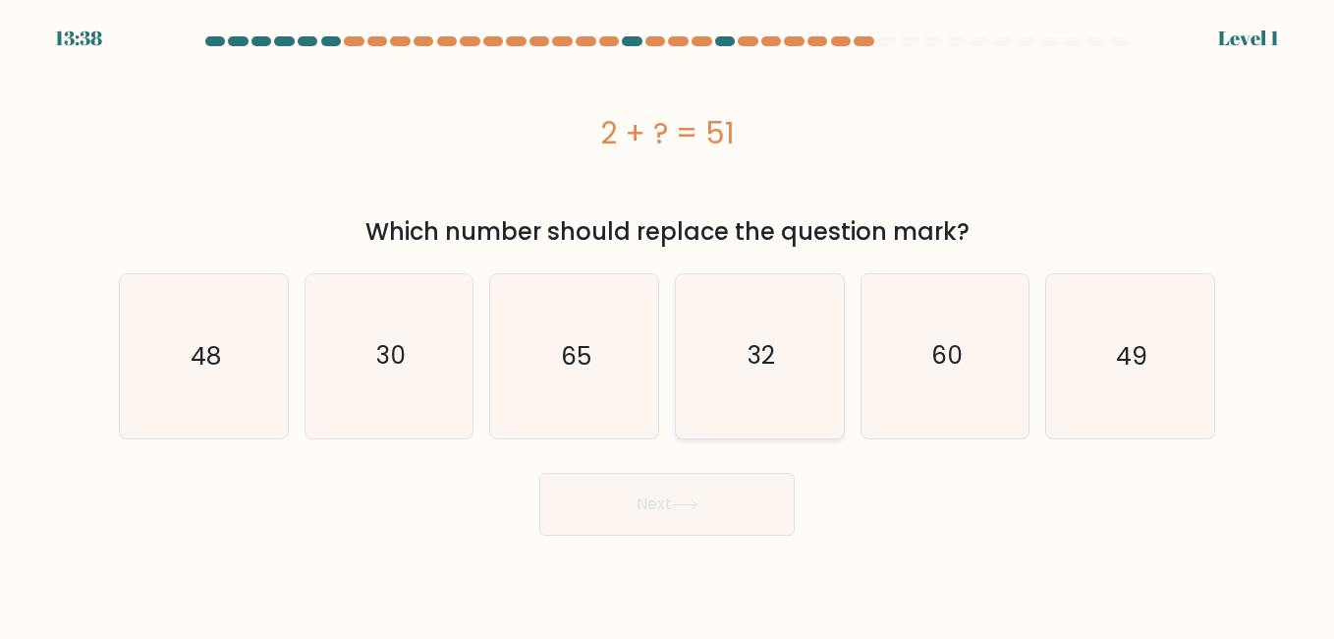
click at [775, 425] on icon "32" at bounding box center [759, 355] width 163 height 163
click at [668, 324] on input "d. 32" at bounding box center [667, 321] width 1 height 5
radio input "true"
click at [734, 512] on button "Next" at bounding box center [666, 504] width 255 height 63
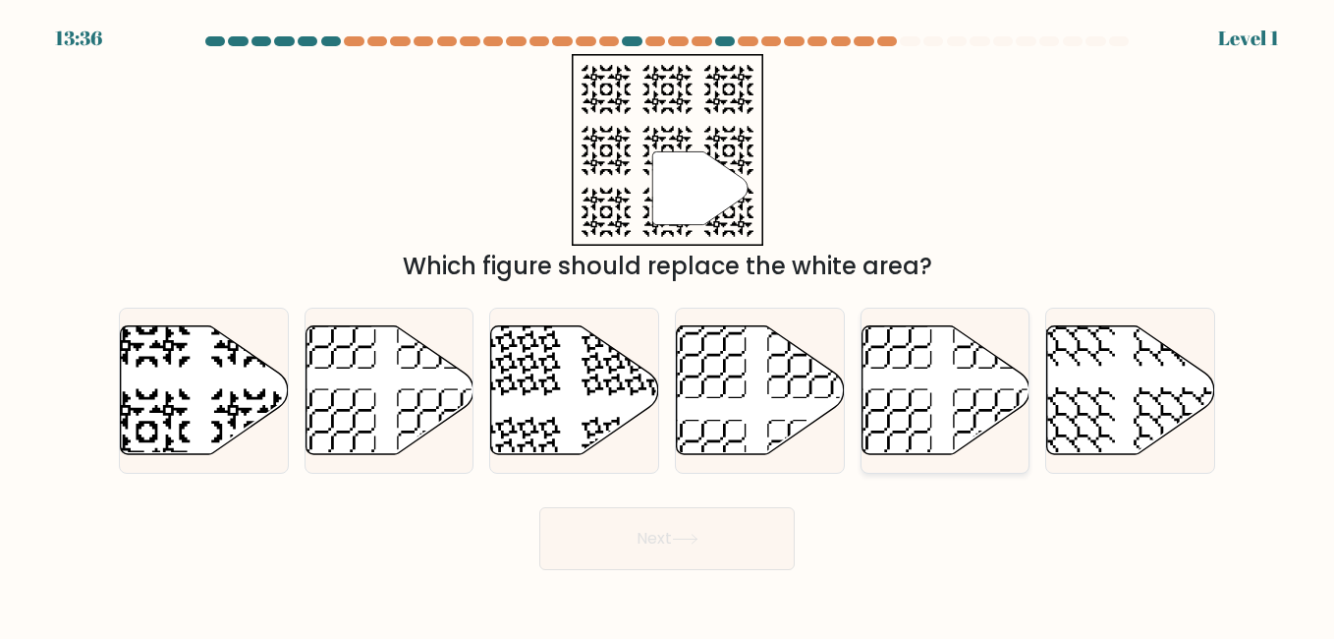
click at [913, 398] on icon at bounding box center [946, 389] width 168 height 129
click at [668, 324] on input "e." at bounding box center [667, 321] width 1 height 5
radio input "true"
click at [646, 533] on button "Next" at bounding box center [666, 538] width 255 height 63
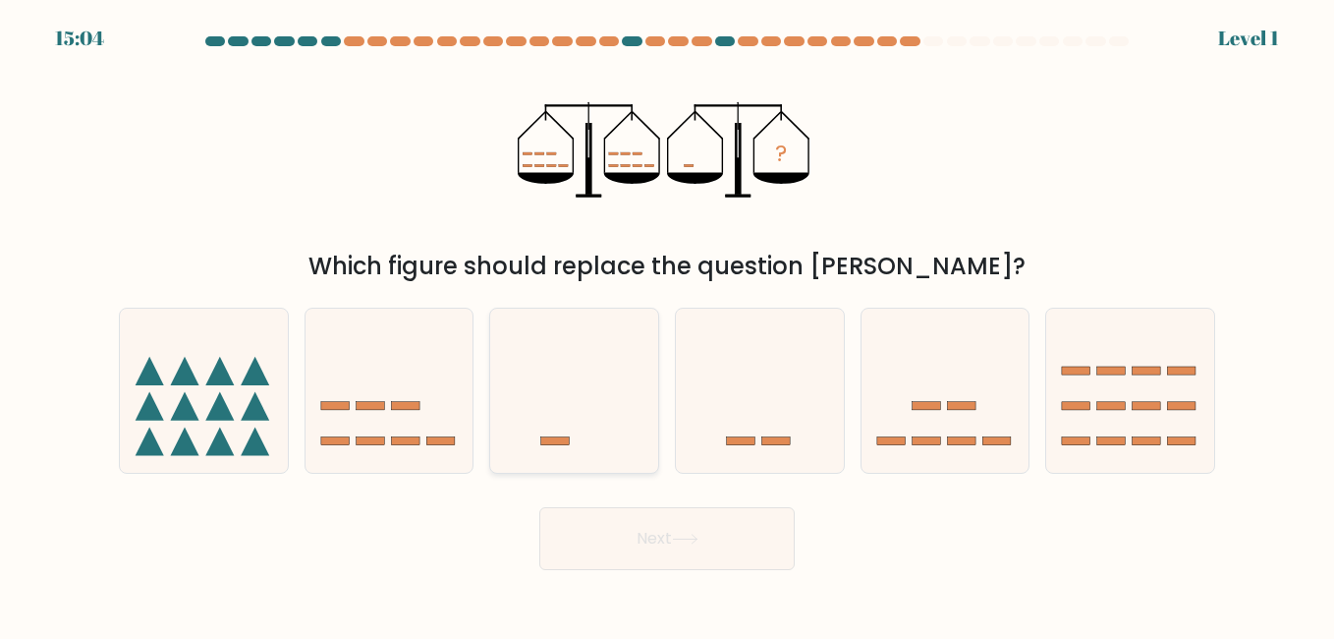
click at [649, 402] on icon at bounding box center [574, 390] width 168 height 139
click at [667, 324] on input "c." at bounding box center [667, 321] width 1 height 5
radio input "true"
click at [651, 564] on button "Next" at bounding box center [666, 538] width 255 height 63
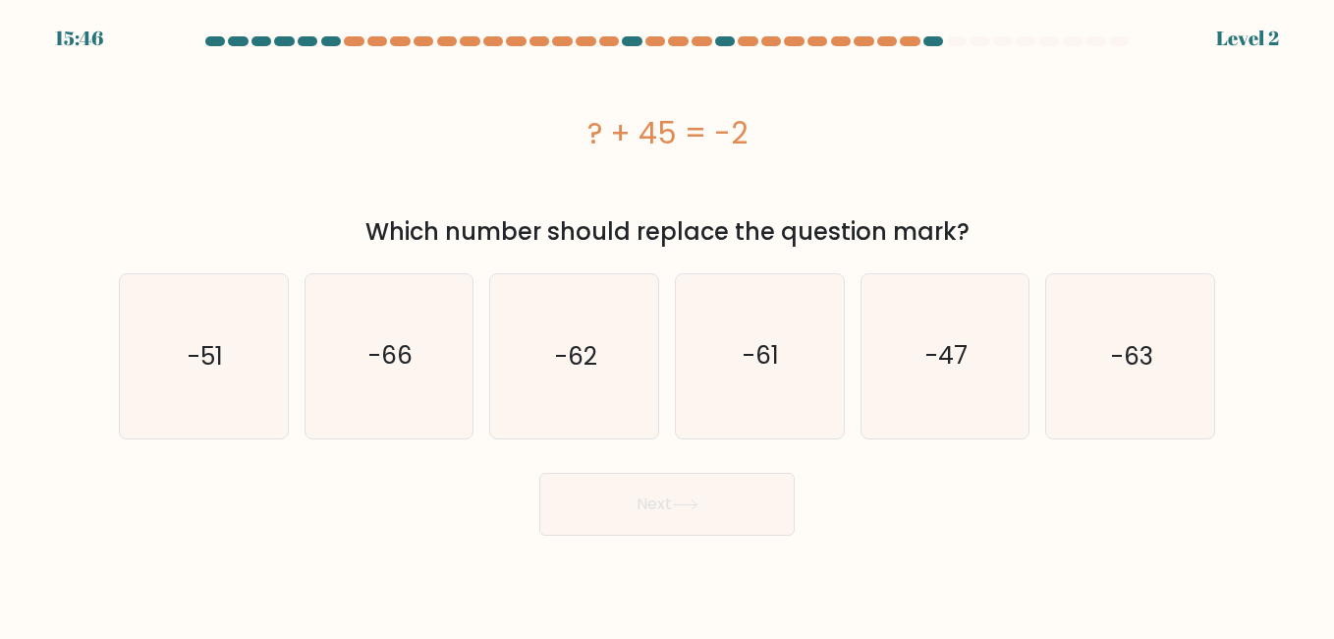
click at [634, 519] on button "Next" at bounding box center [666, 504] width 255 height 63
click at [595, 372] on text "-62" at bounding box center [576, 356] width 42 height 34
click at [667, 324] on input "c. -62" at bounding box center [667, 321] width 1 height 5
radio input "true"
click at [639, 502] on button "Next" at bounding box center [666, 504] width 255 height 63
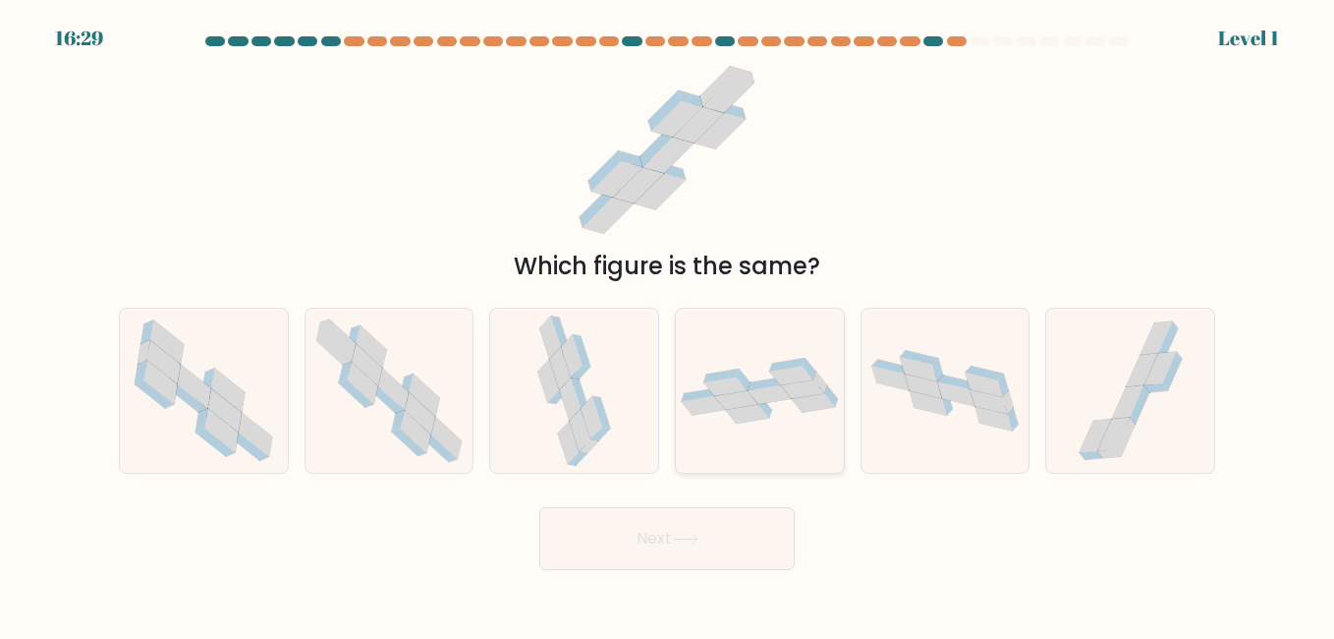
click at [831, 390] on icon at bounding box center [760, 391] width 168 height 66
click at [668, 324] on input "d." at bounding box center [667, 321] width 1 height 5
radio input "true"
click at [707, 521] on button "Next" at bounding box center [666, 538] width 255 height 63
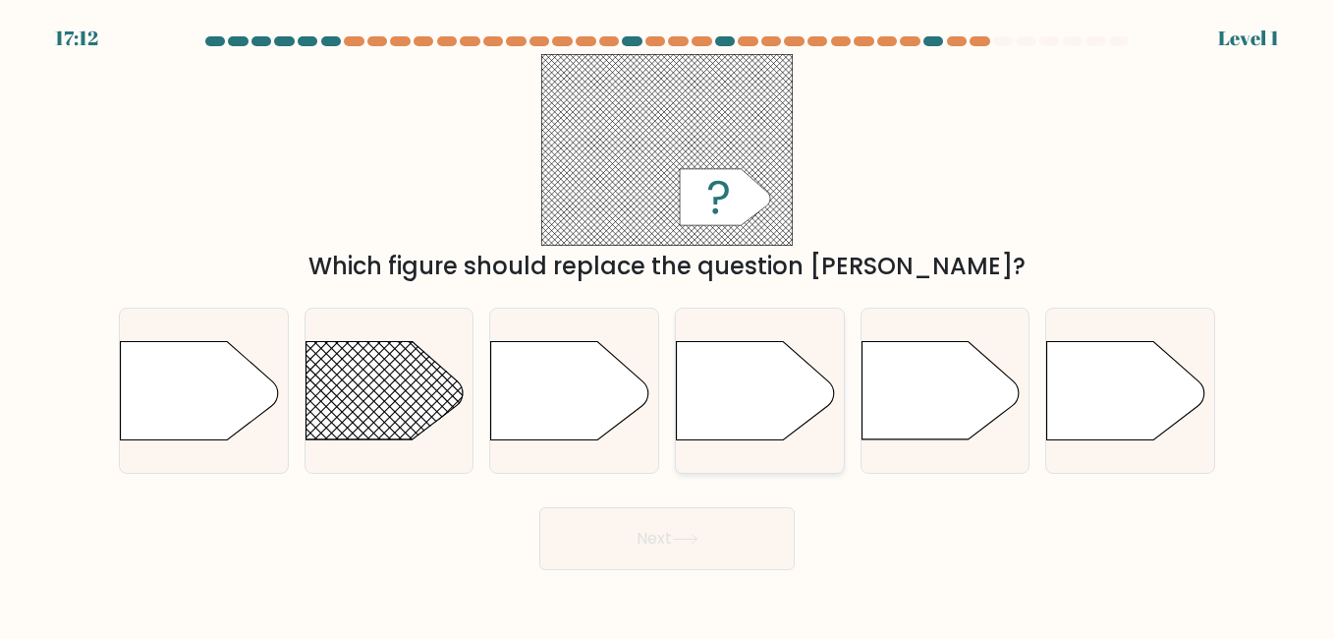
click at [835, 426] on icon at bounding box center [760, 390] width 168 height 99
click at [668, 324] on input "d." at bounding box center [667, 321] width 1 height 5
radio input "true"
click at [706, 579] on body "17:11 Level 1" at bounding box center [667, 319] width 1334 height 639
click at [481, 442] on div "c." at bounding box center [574, 390] width 186 height 165
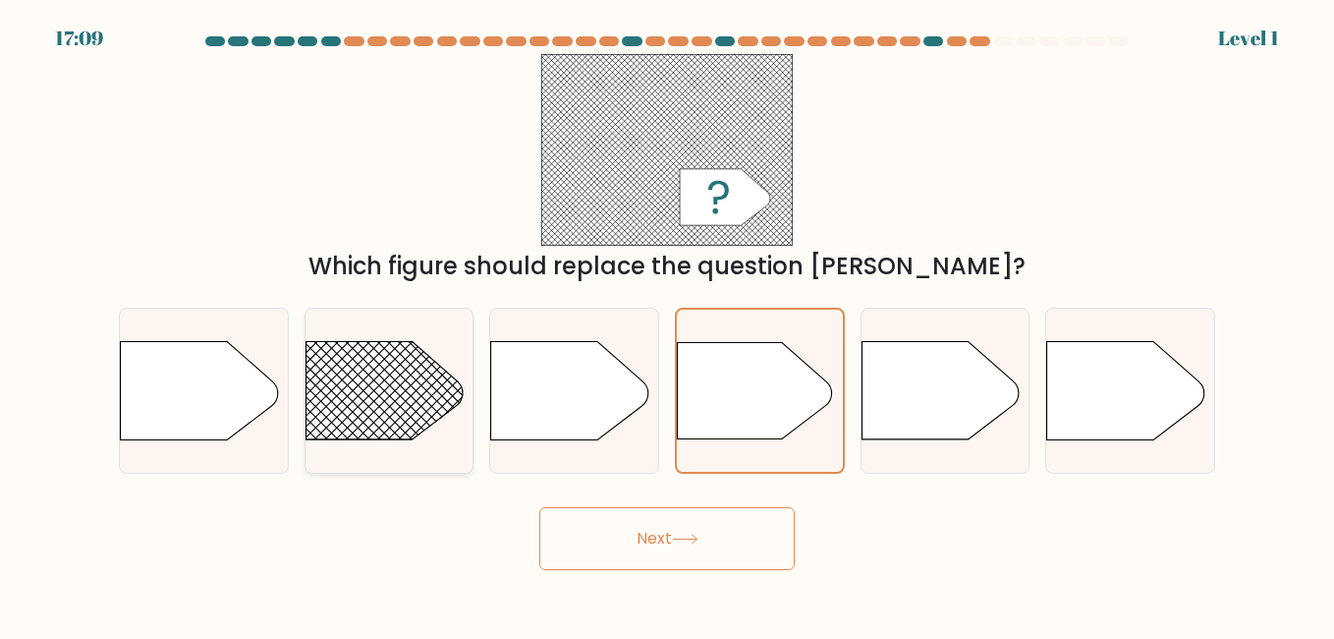
click at [437, 434] on rect at bounding box center [283, 308] width 436 height 332
click at [667, 324] on input "b." at bounding box center [667, 321] width 1 height 5
radio input "true"
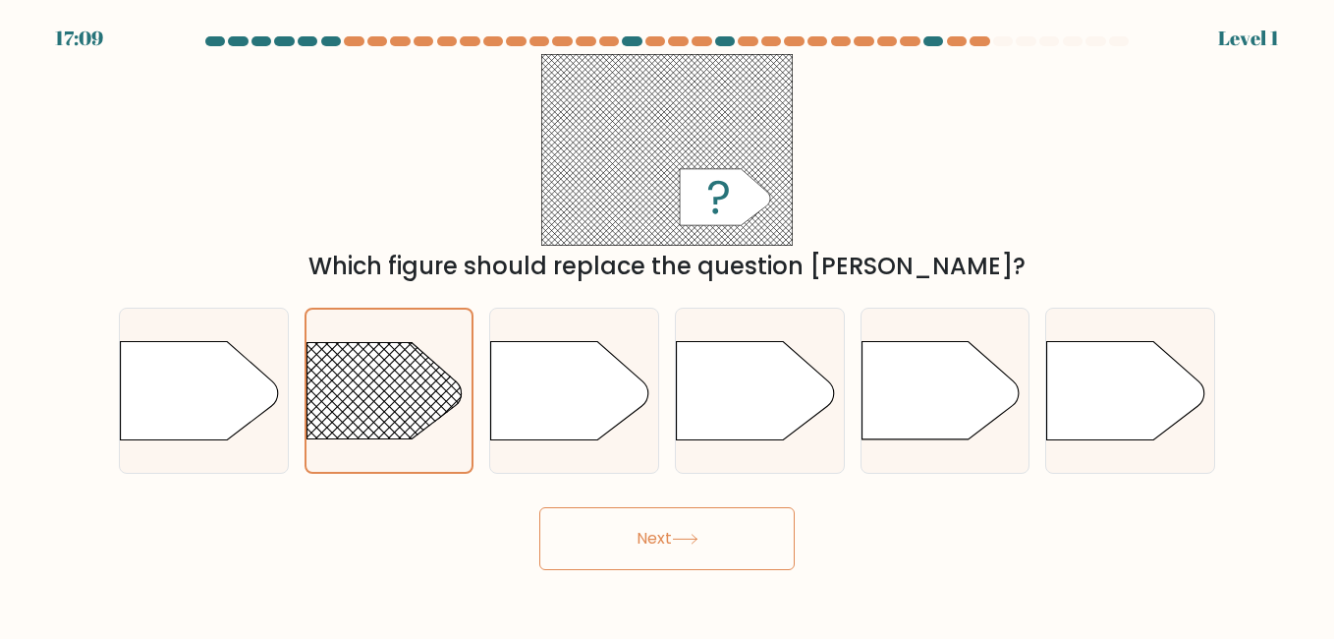
click at [626, 564] on button "Next" at bounding box center [666, 538] width 255 height 63
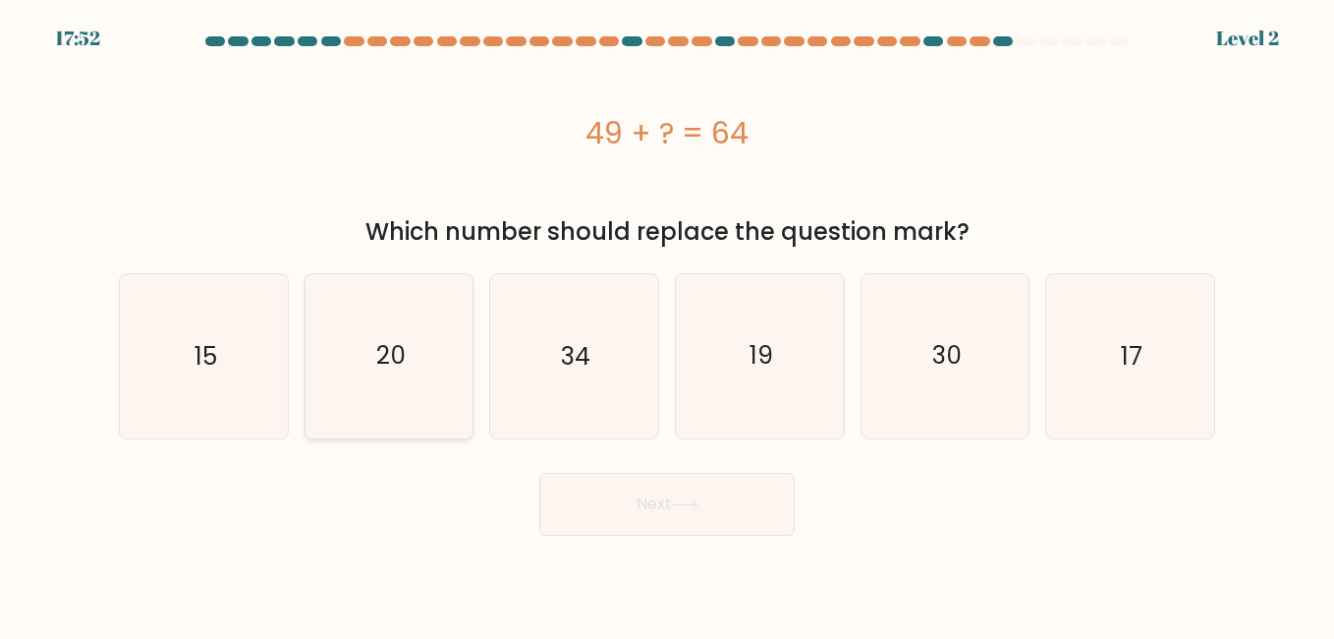
click at [461, 405] on icon "20" at bounding box center [389, 355] width 163 height 163
click at [667, 324] on input "b. 20" at bounding box center [667, 321] width 1 height 5
radio input "true"
click at [656, 515] on button "Next" at bounding box center [666, 504] width 255 height 63
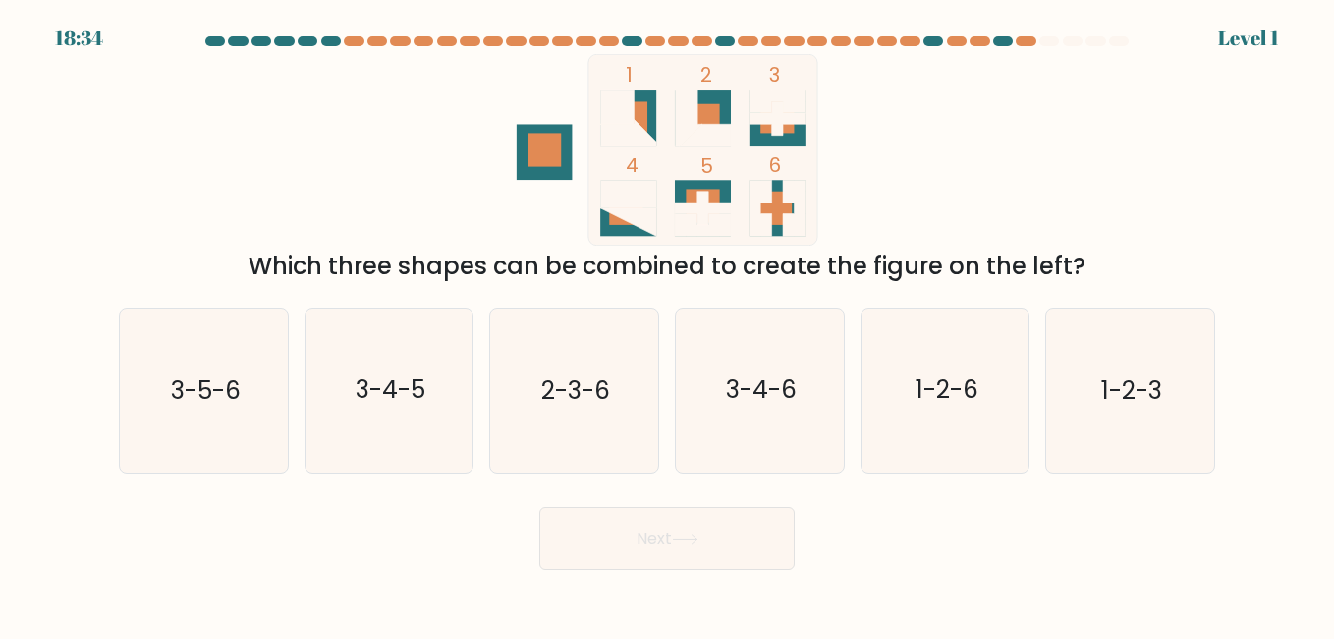
click at [858, 362] on div "e. 1-2-6" at bounding box center [946, 390] width 186 height 165
click at [896, 383] on icon "1-2-6" at bounding box center [945, 390] width 163 height 163
click at [668, 324] on input "e. 1-2-6" at bounding box center [667, 321] width 1 height 5
radio input "true"
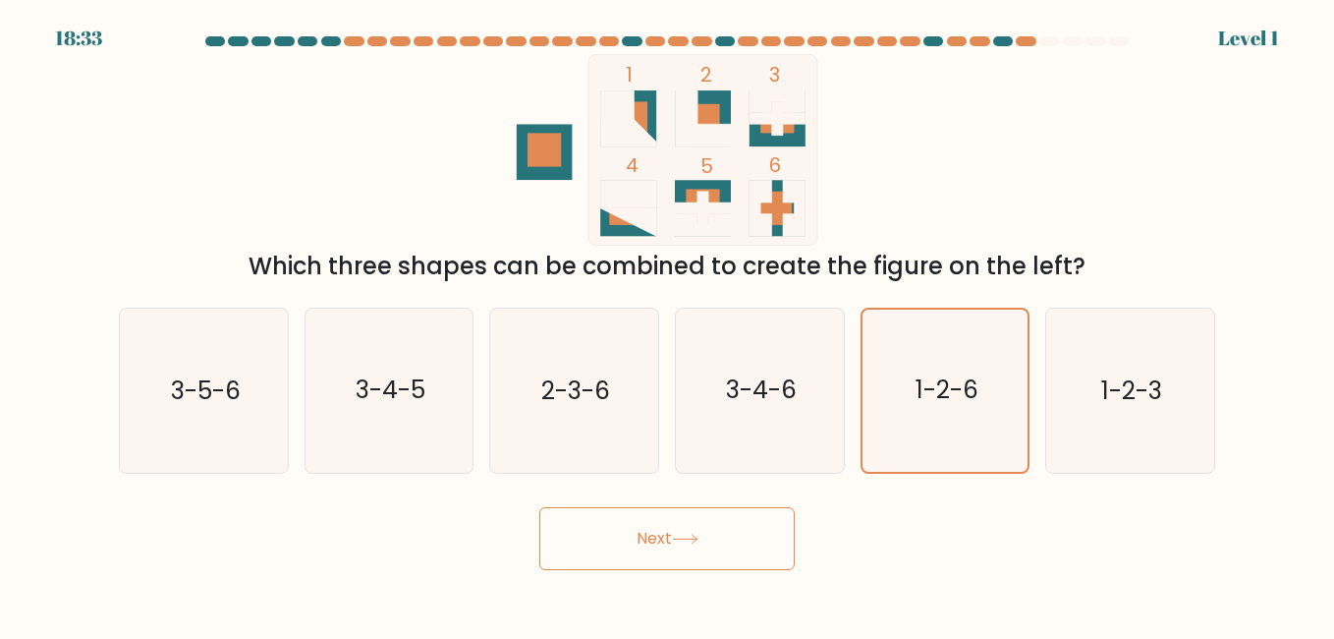
click at [673, 553] on button "Next" at bounding box center [666, 538] width 255 height 63
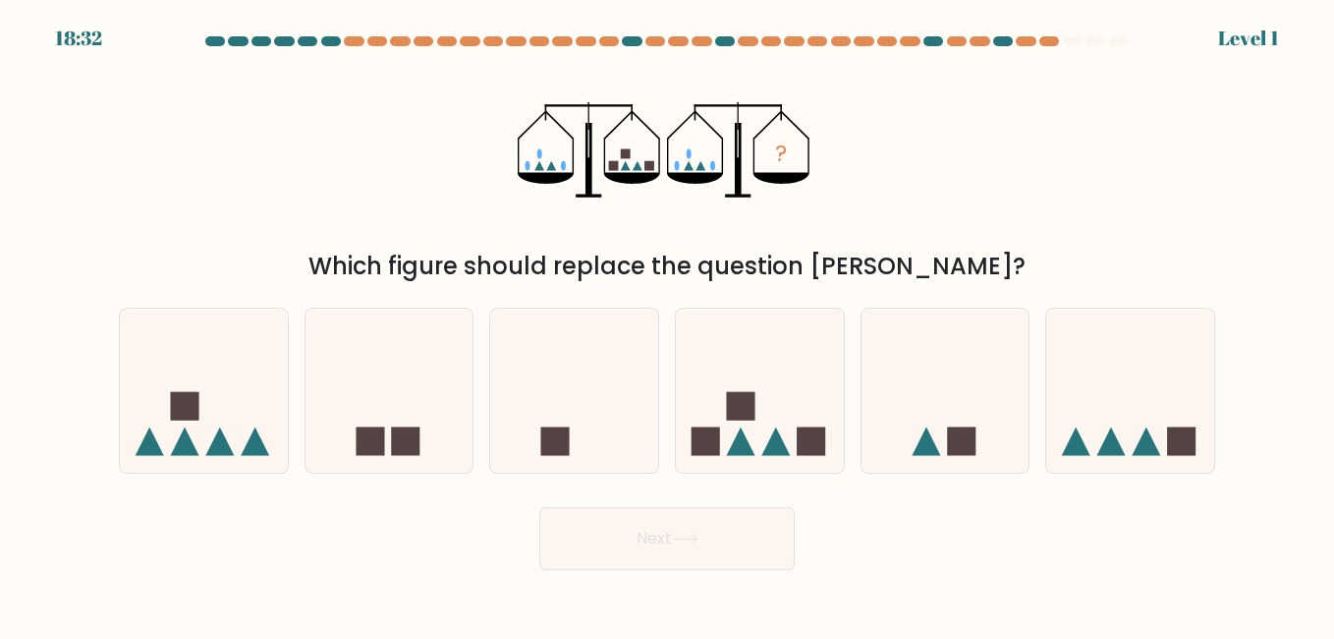
click at [576, 426] on icon at bounding box center [574, 390] width 168 height 139
click at [667, 324] on input "c." at bounding box center [667, 321] width 1 height 5
radio input "true"
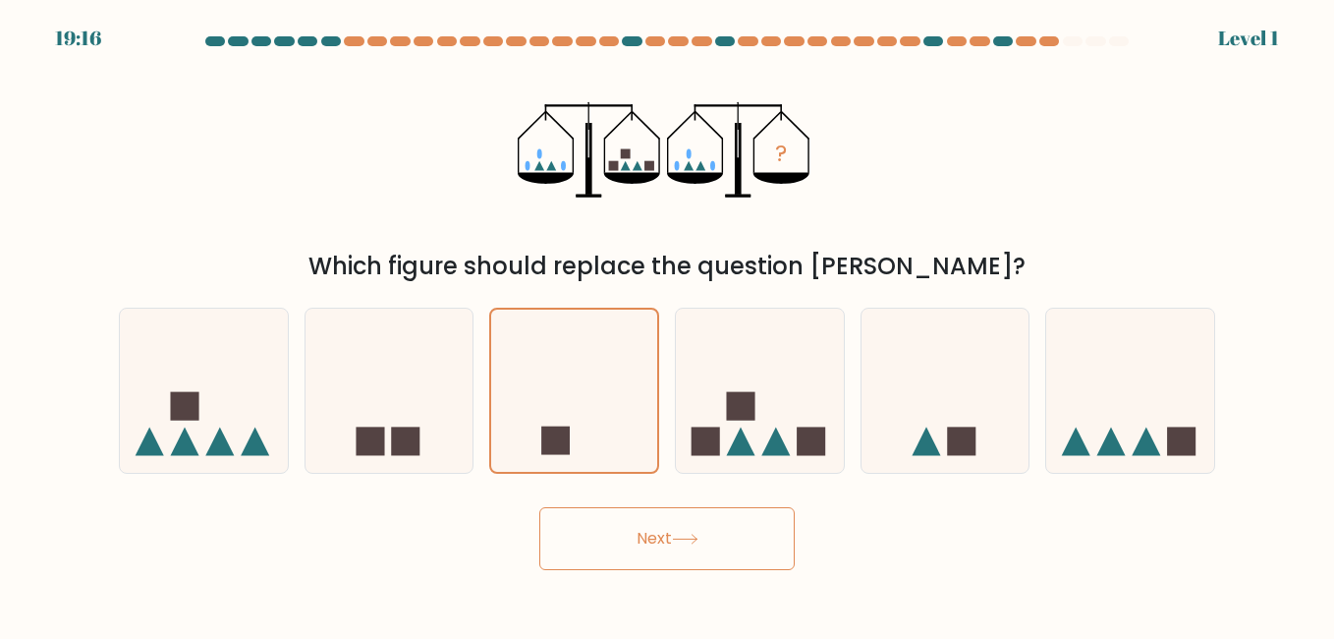
click at [640, 556] on button "Next" at bounding box center [666, 538] width 255 height 63
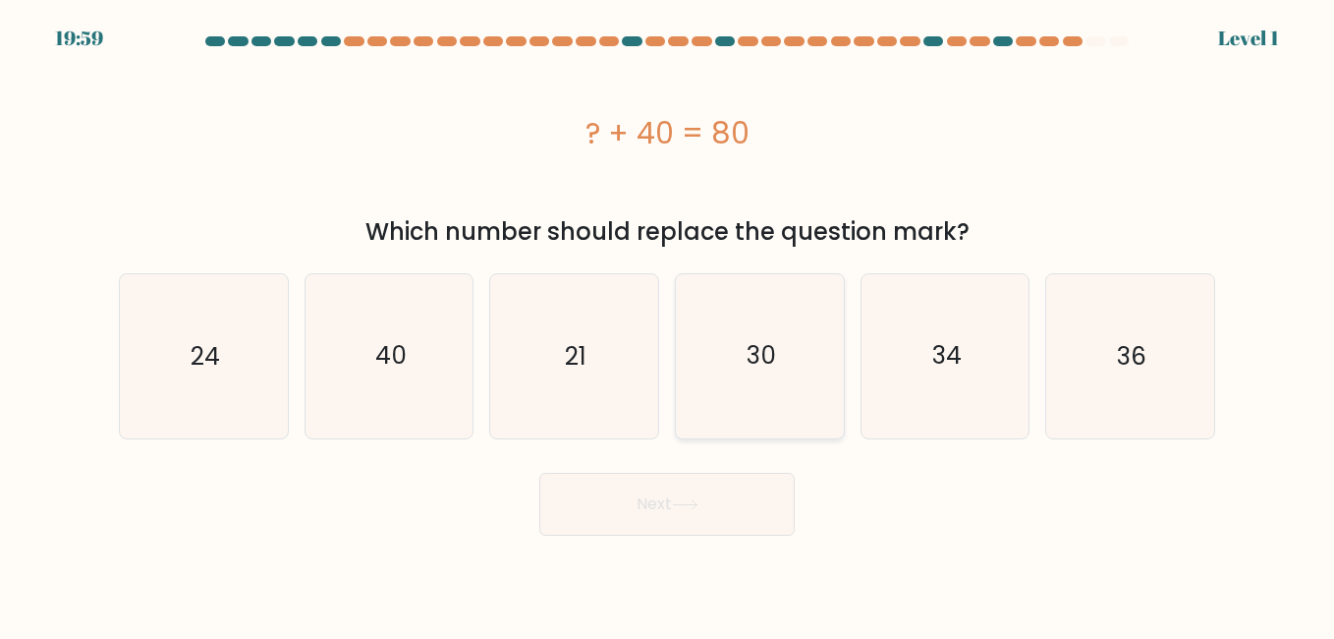
click at [782, 411] on icon "30" at bounding box center [759, 355] width 163 height 163
click at [668, 324] on input "d. 30" at bounding box center [667, 321] width 1 height 5
radio input "true"
click at [709, 495] on button "Next" at bounding box center [666, 504] width 255 height 63
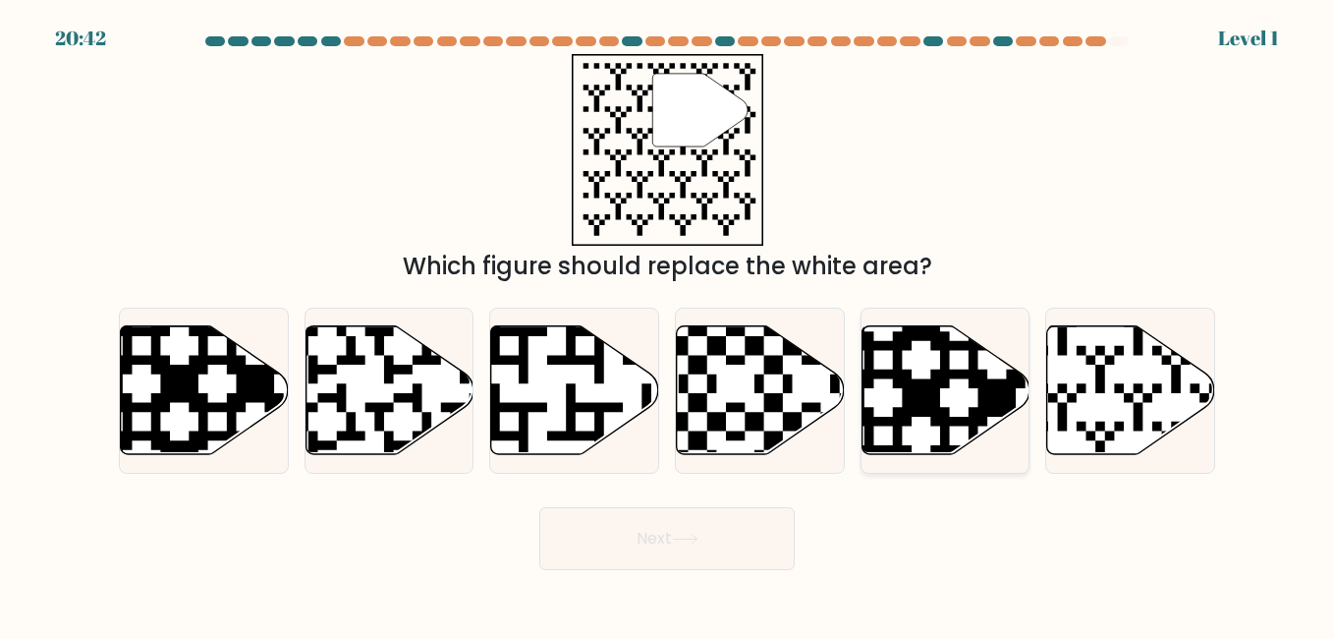
click at [878, 386] on icon at bounding box center [946, 389] width 168 height 129
click at [668, 324] on input "e." at bounding box center [667, 321] width 1 height 5
radio input "true"
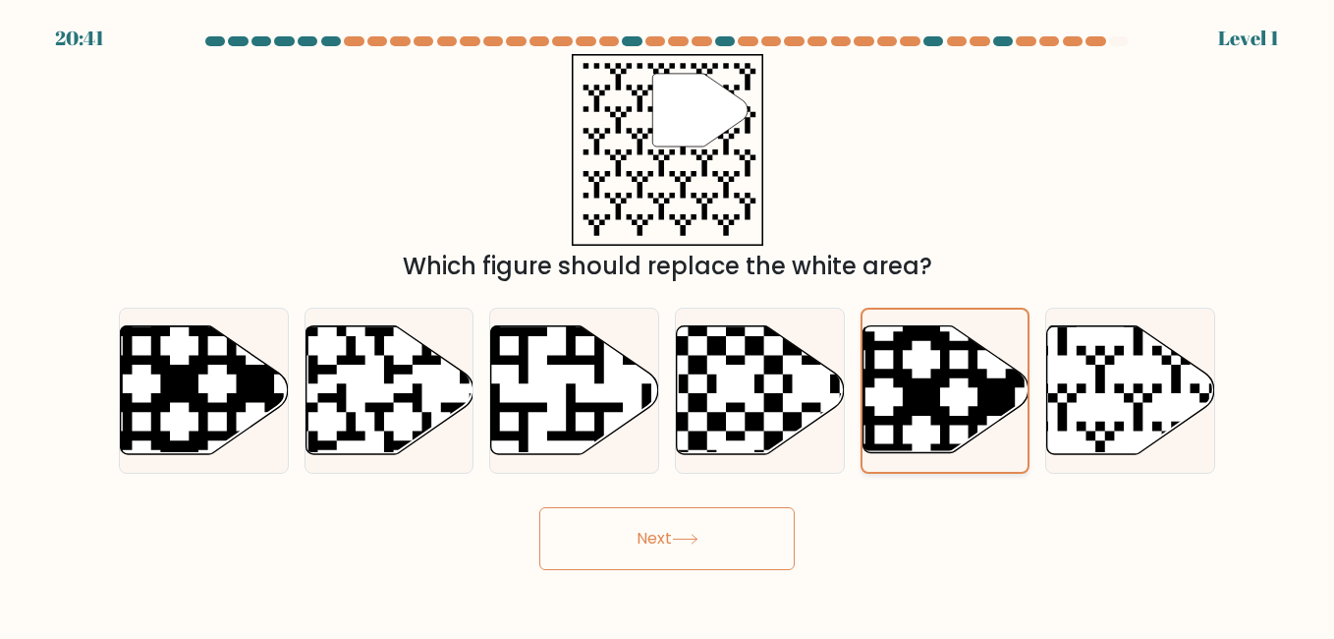
click at [1016, 388] on icon at bounding box center [946, 389] width 166 height 127
click at [668, 324] on input "e." at bounding box center [667, 321] width 1 height 5
click at [1102, 380] on icon at bounding box center [1077, 460] width 305 height 305
click at [668, 324] on input "f." at bounding box center [667, 321] width 1 height 5
radio input "true"
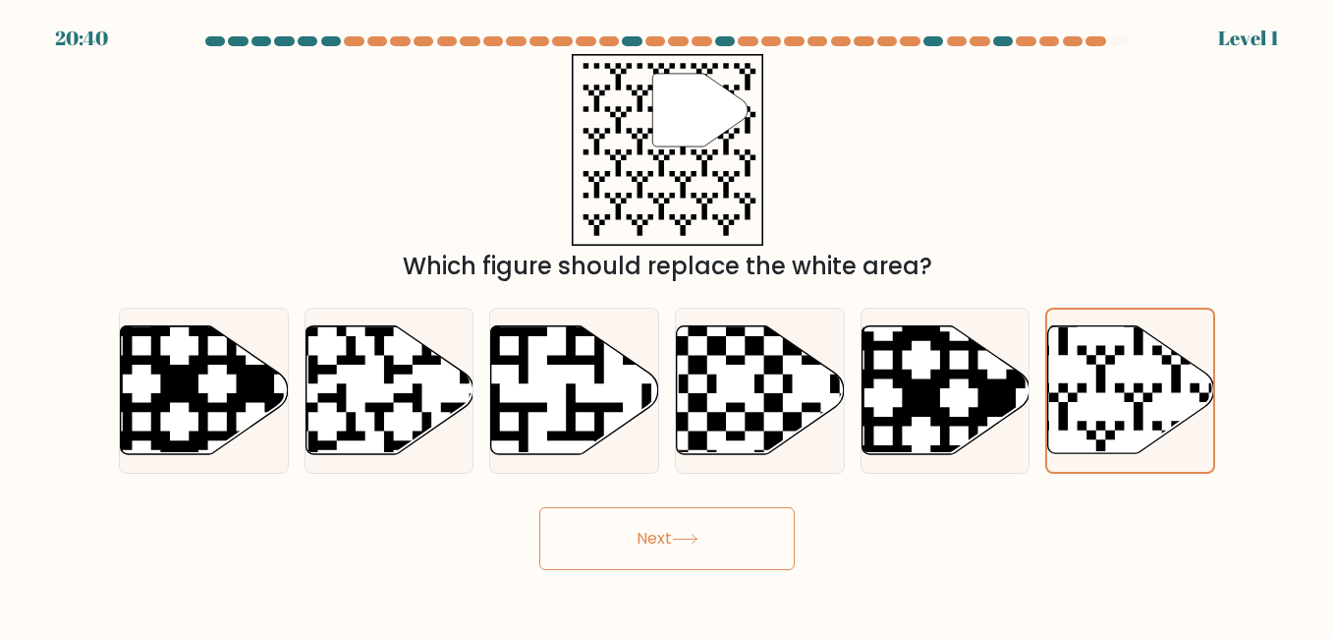
click at [750, 522] on button "Next" at bounding box center [666, 538] width 255 height 63
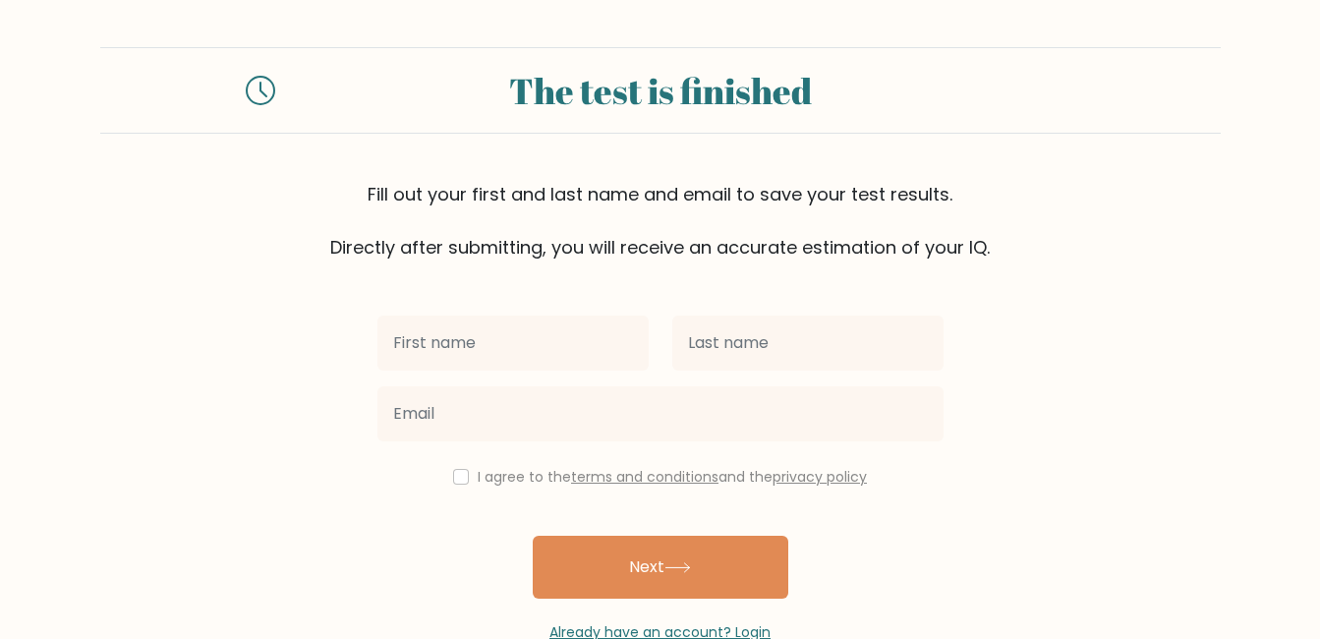
click at [750, 522] on div "I agree to the terms and conditions and the privacy policy Next Already have an…" at bounding box center [661, 451] width 590 height 382
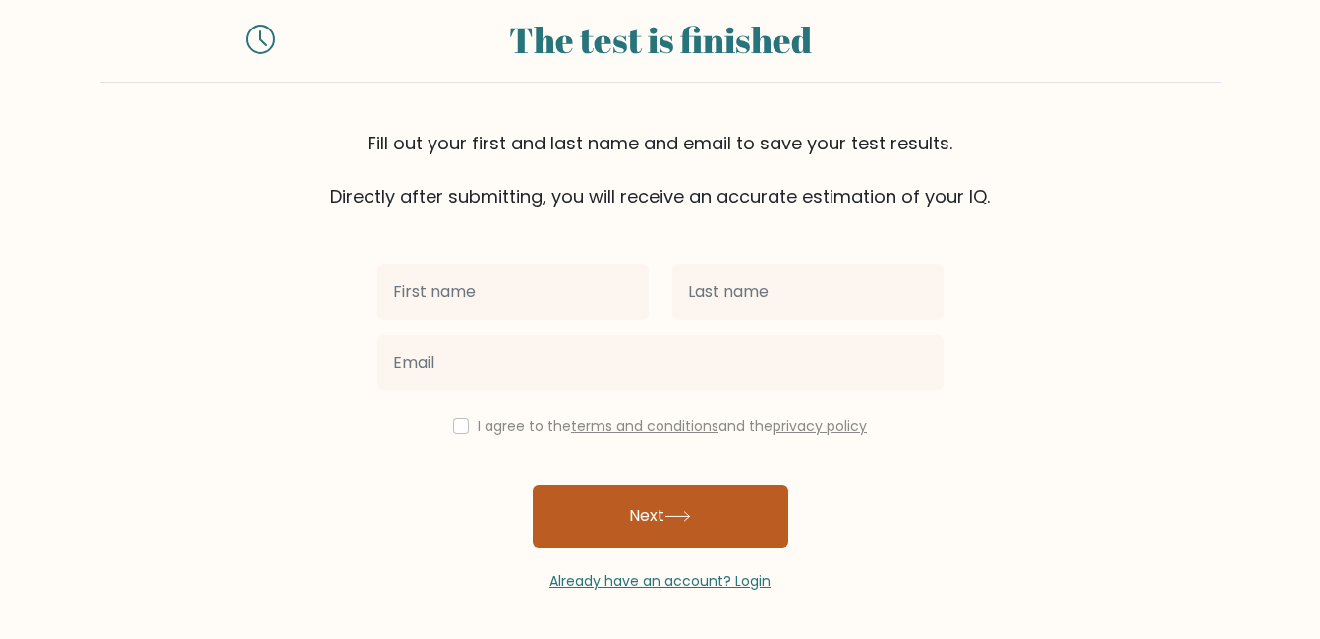
click at [635, 509] on button "Next" at bounding box center [660, 515] width 255 height 63
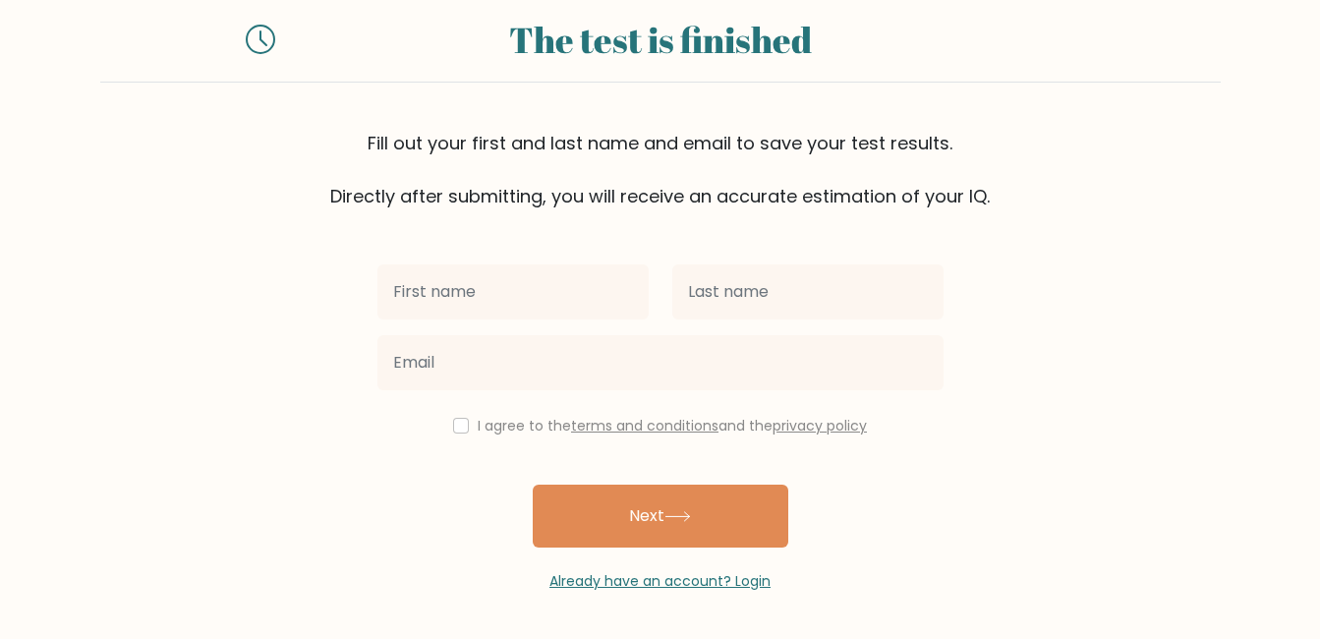
click at [531, 195] on div "Fill out your first and last name and email to save your test results. Directly…" at bounding box center [660, 170] width 1120 height 80
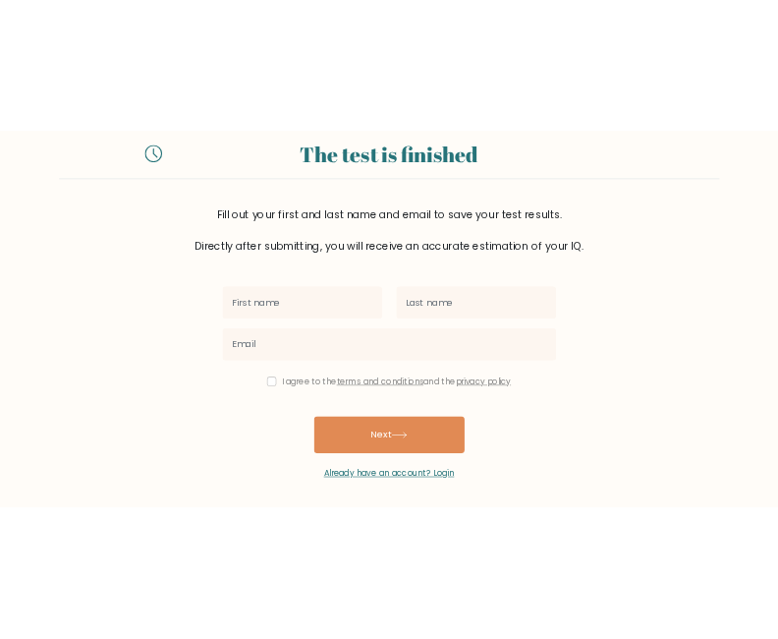
scroll to position [0, 0]
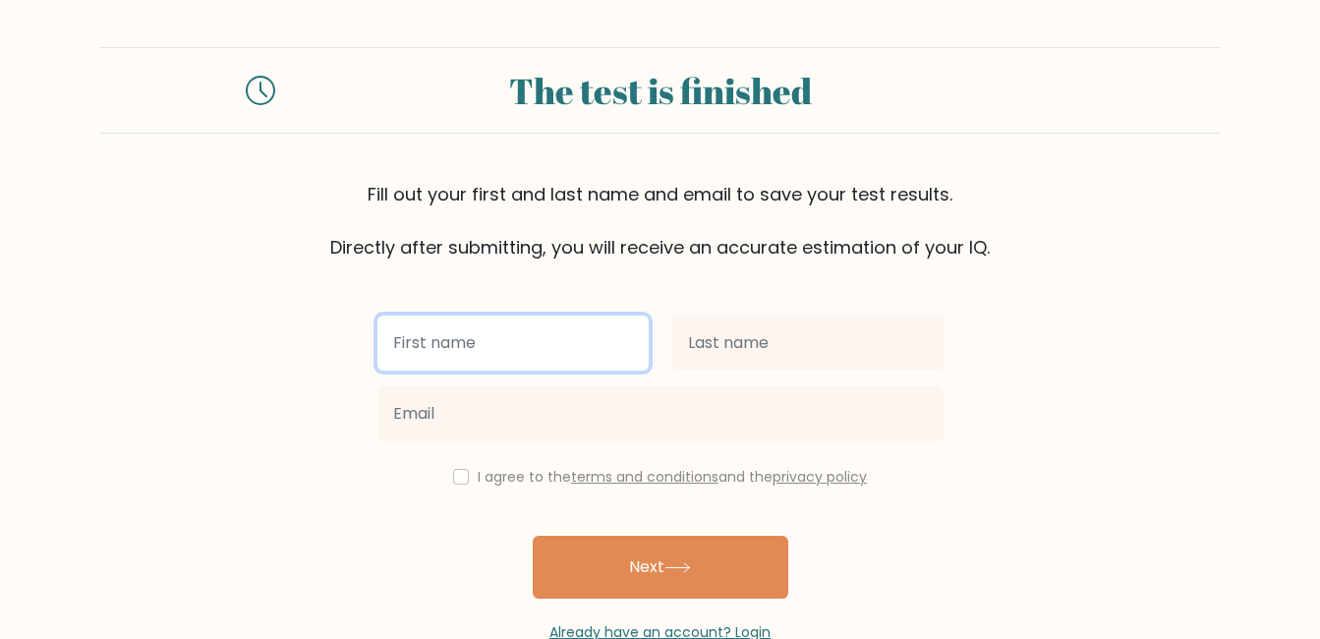
drag, startPoint x: 734, startPoint y: 308, endPoint x: 529, endPoint y: 350, distance: 209.6
click at [529, 350] on input "text" at bounding box center [512, 342] width 271 height 55
drag, startPoint x: 536, startPoint y: 340, endPoint x: 503, endPoint y: 288, distance: 61.9
click at [503, 288] on div "I agree to the terms and conditions and the privacy policy Next Already have an…" at bounding box center [661, 451] width 590 height 382
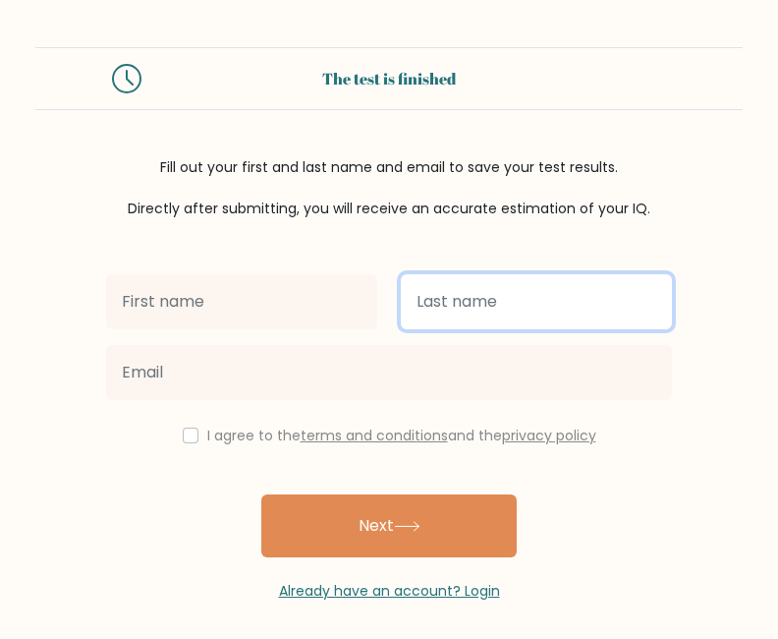
click at [598, 326] on input "text" at bounding box center [536, 301] width 271 height 55
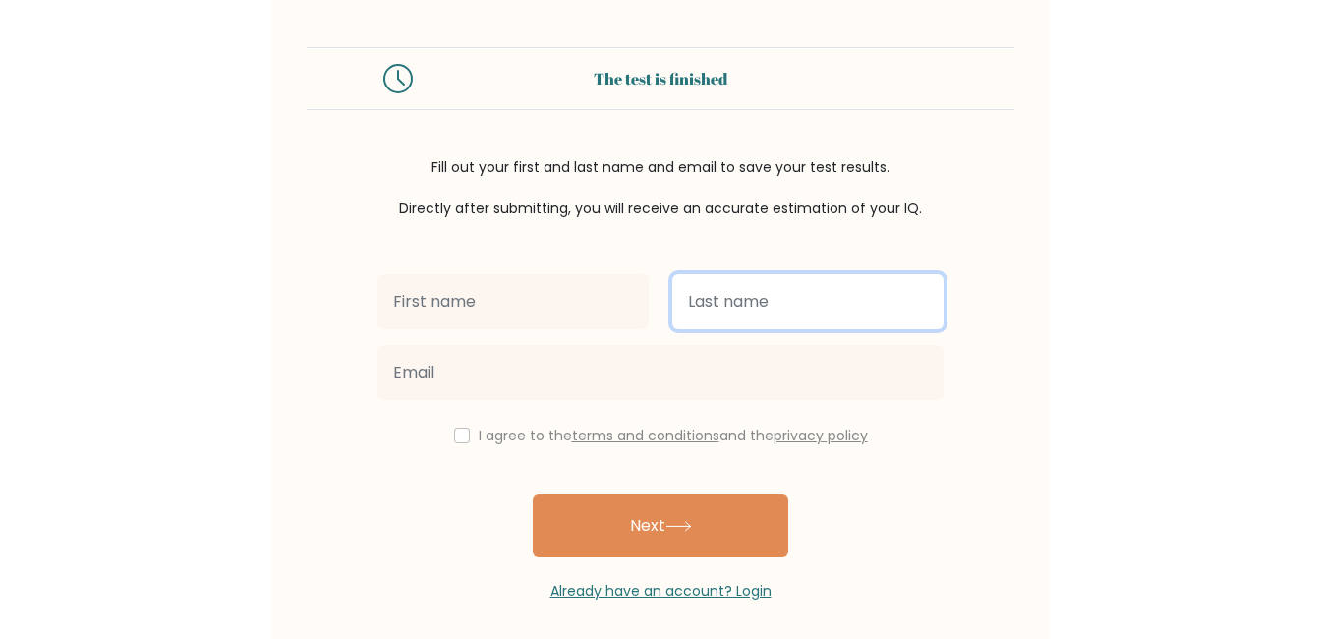
scroll to position [2, 0]
